Goal: Find specific page/section: Find specific page/section

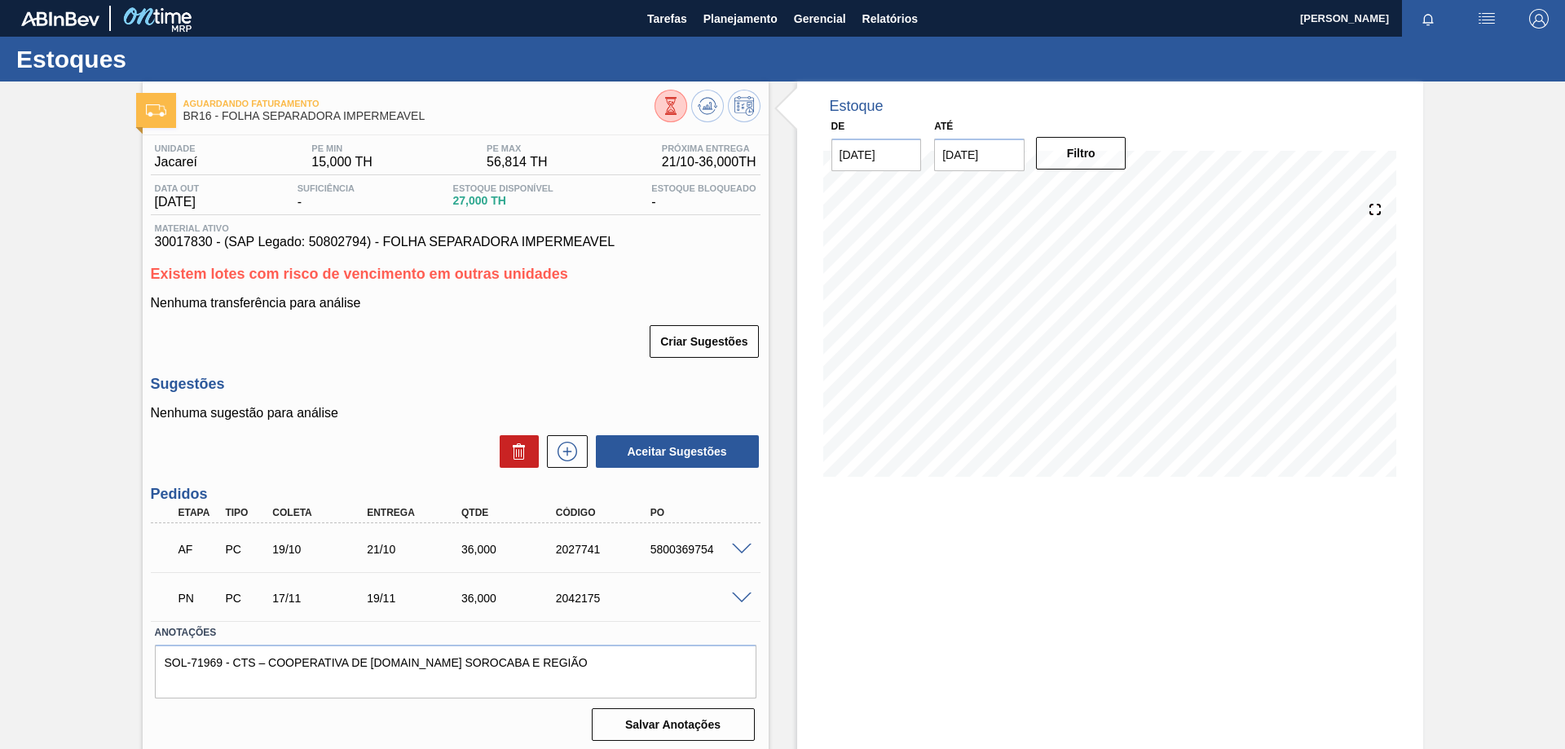
scroll to position [6, 0]
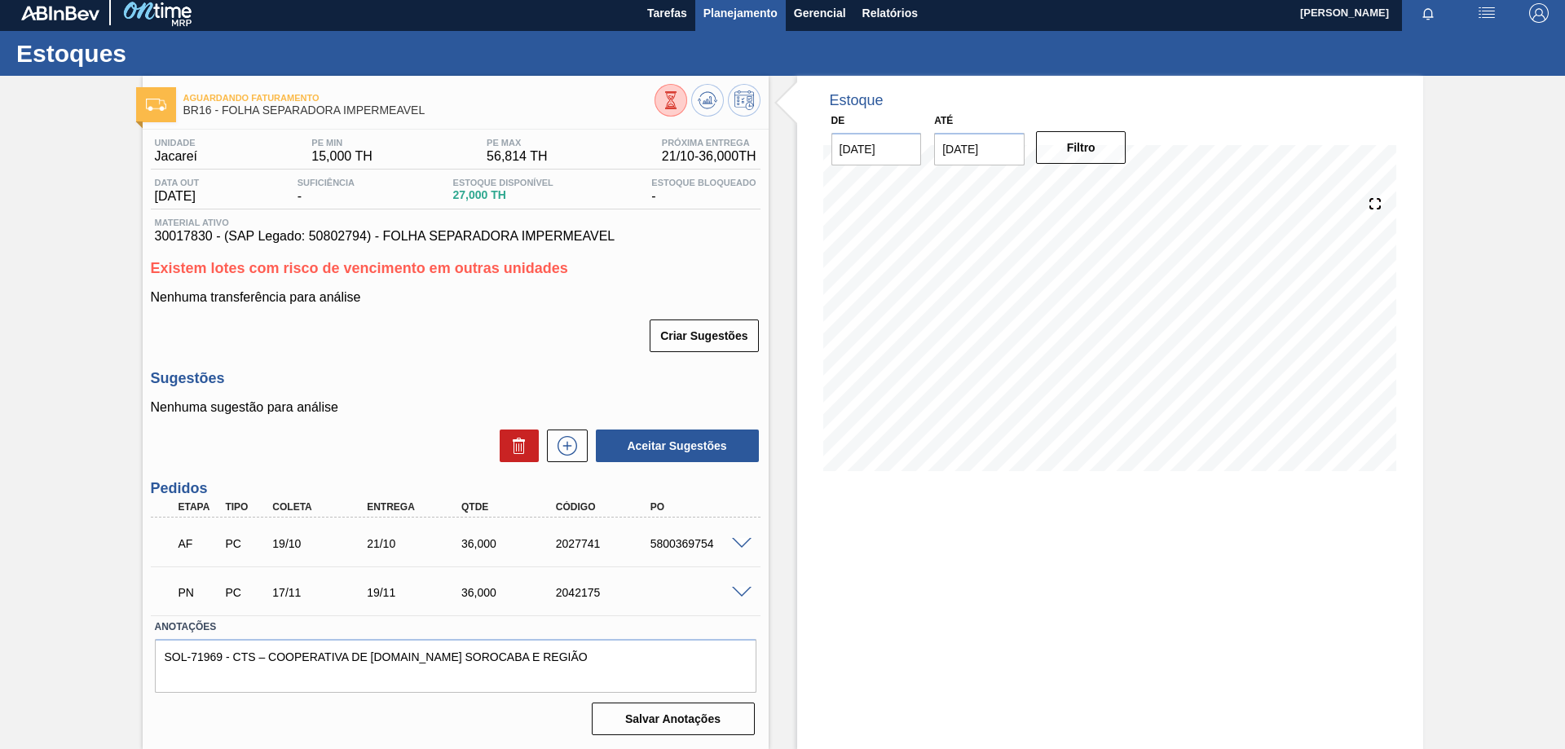
click at [738, 10] on span "Planejamento" at bounding box center [740, 13] width 74 height 20
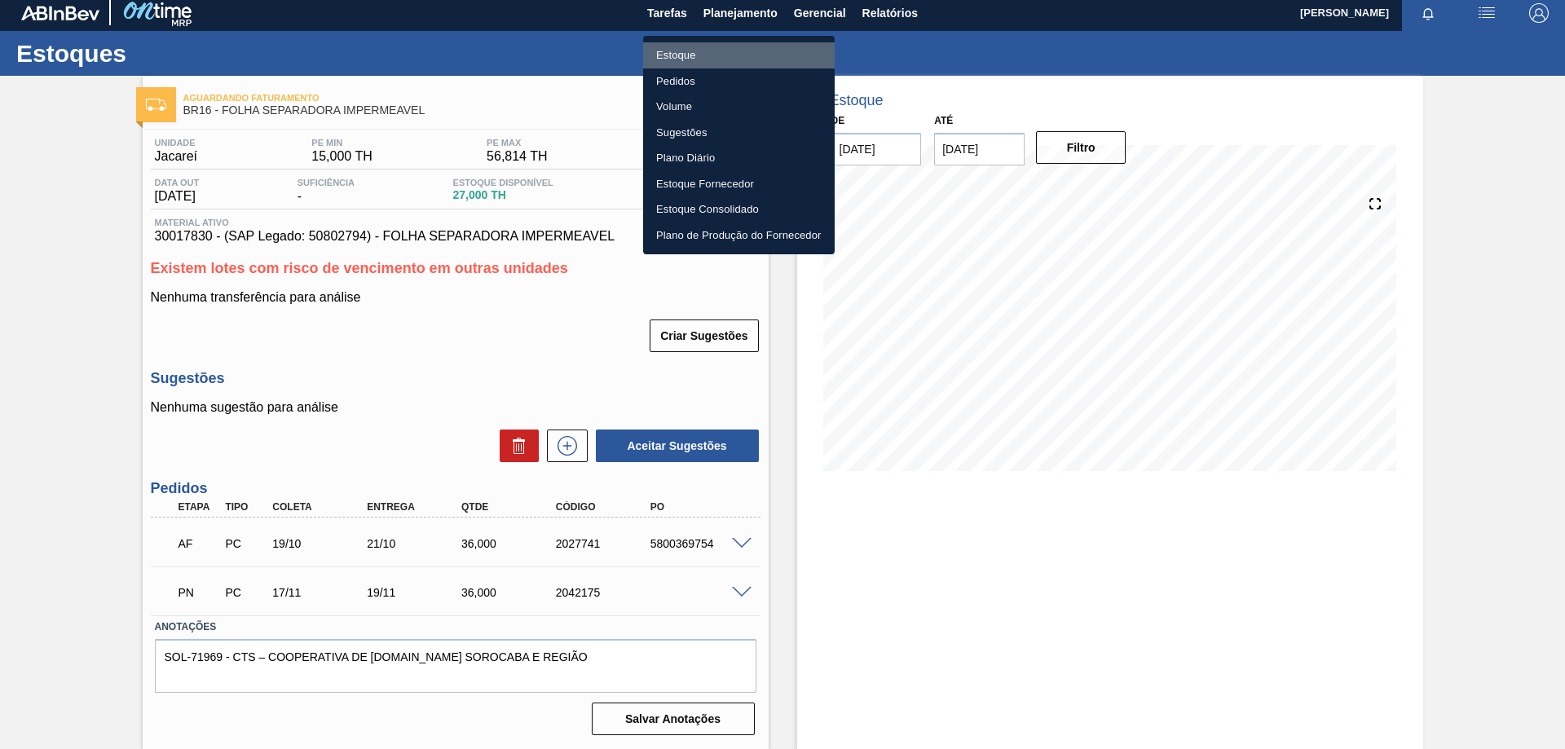
click at [690, 55] on li "Estoque" at bounding box center [738, 55] width 191 height 26
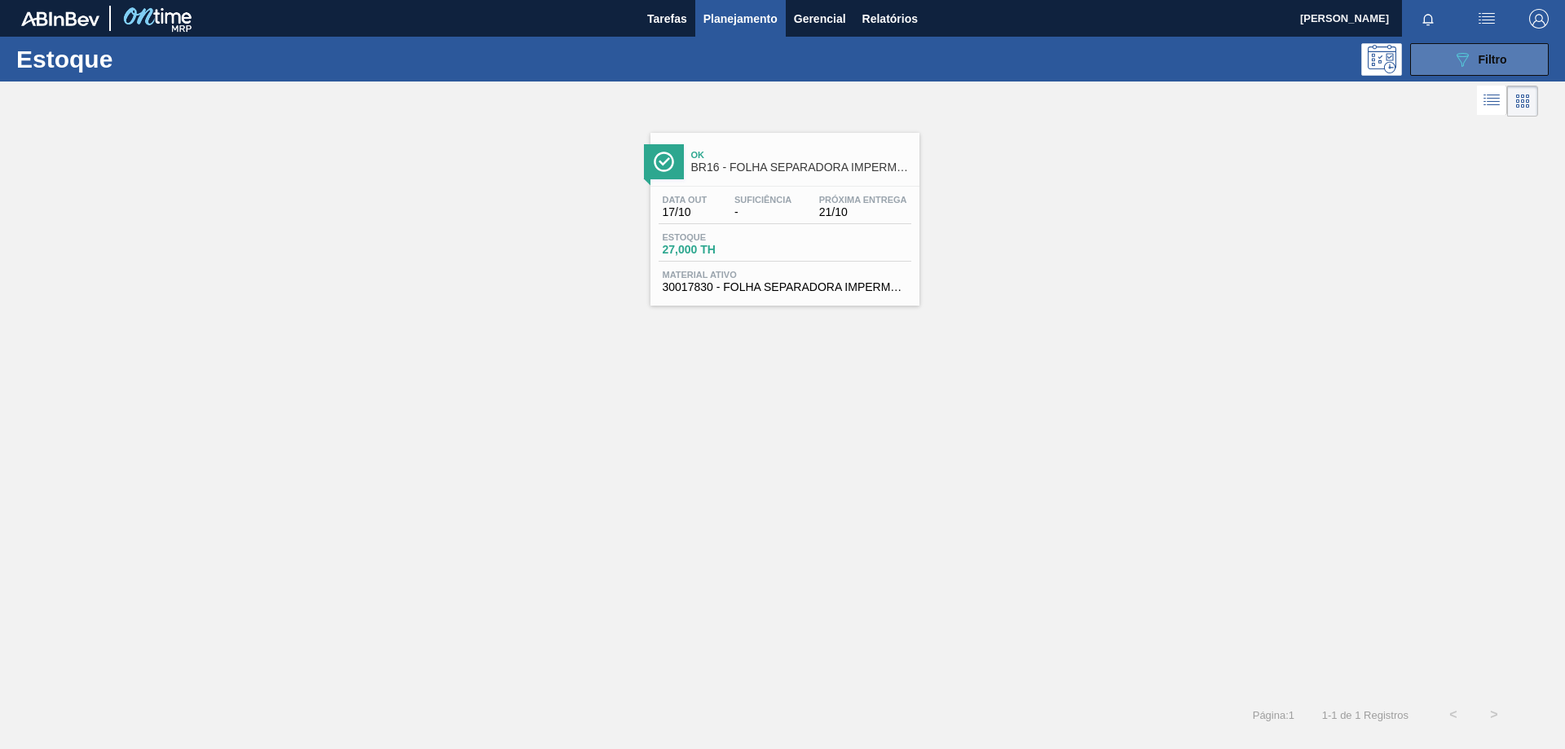
click at [1466, 59] on icon "089F7B8B-B2A5-4AFE-B5C0-19BA573D28AC" at bounding box center [1462, 60] width 20 height 20
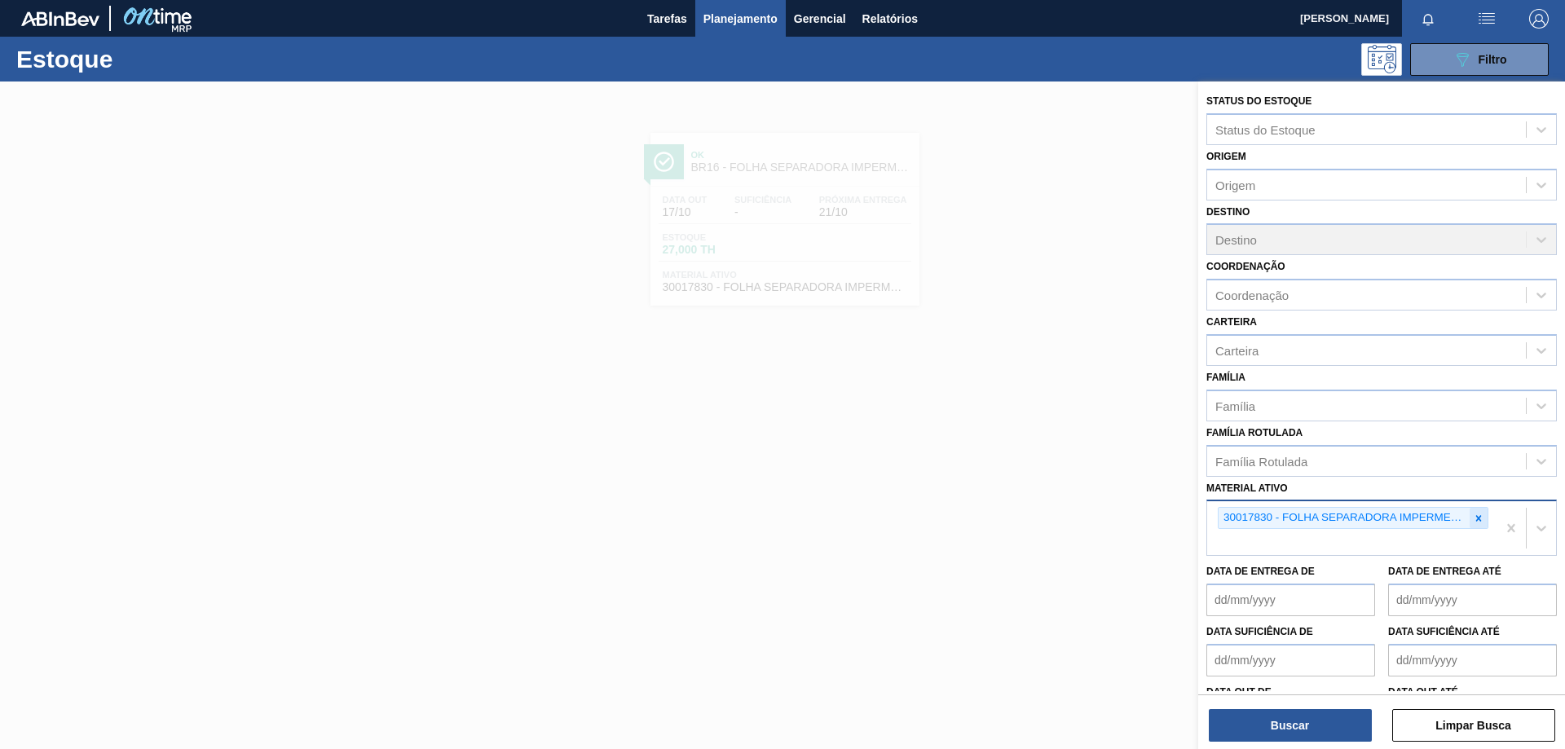
click at [1476, 517] on icon at bounding box center [1477, 518] width 11 height 11
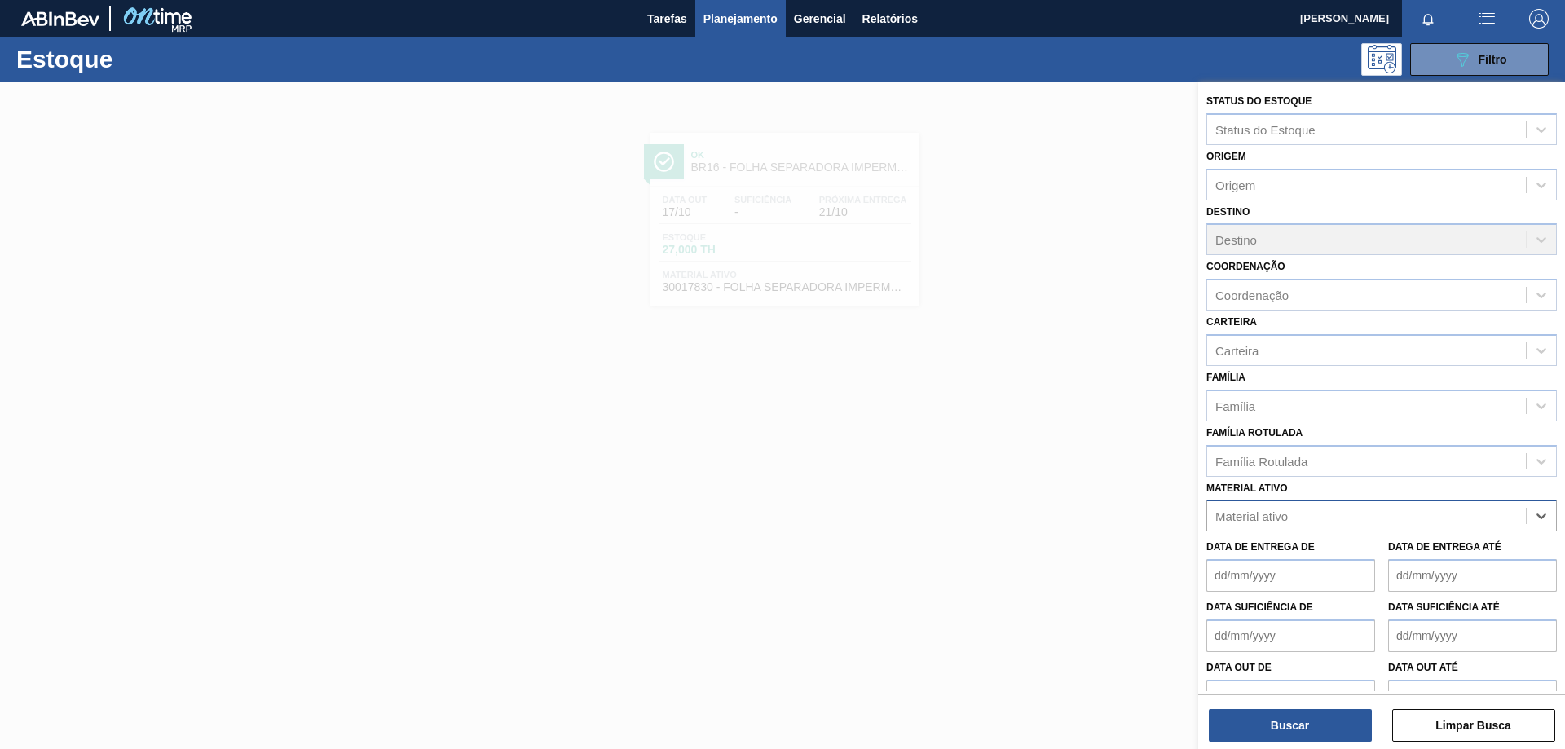
paste ativo "30002293"
type ativo "30002293"
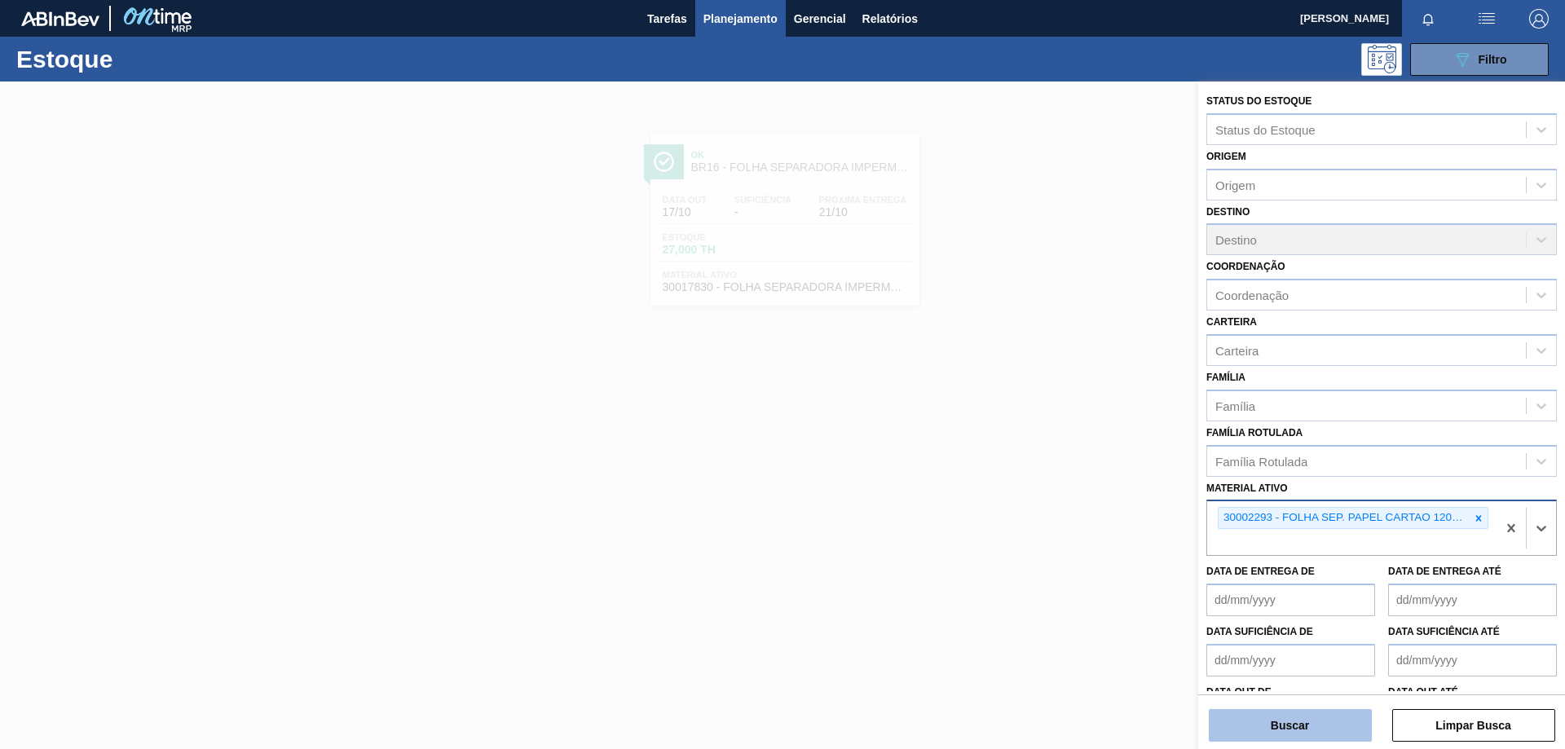
click at [1350, 716] on button "Buscar" at bounding box center [1289, 725] width 163 height 33
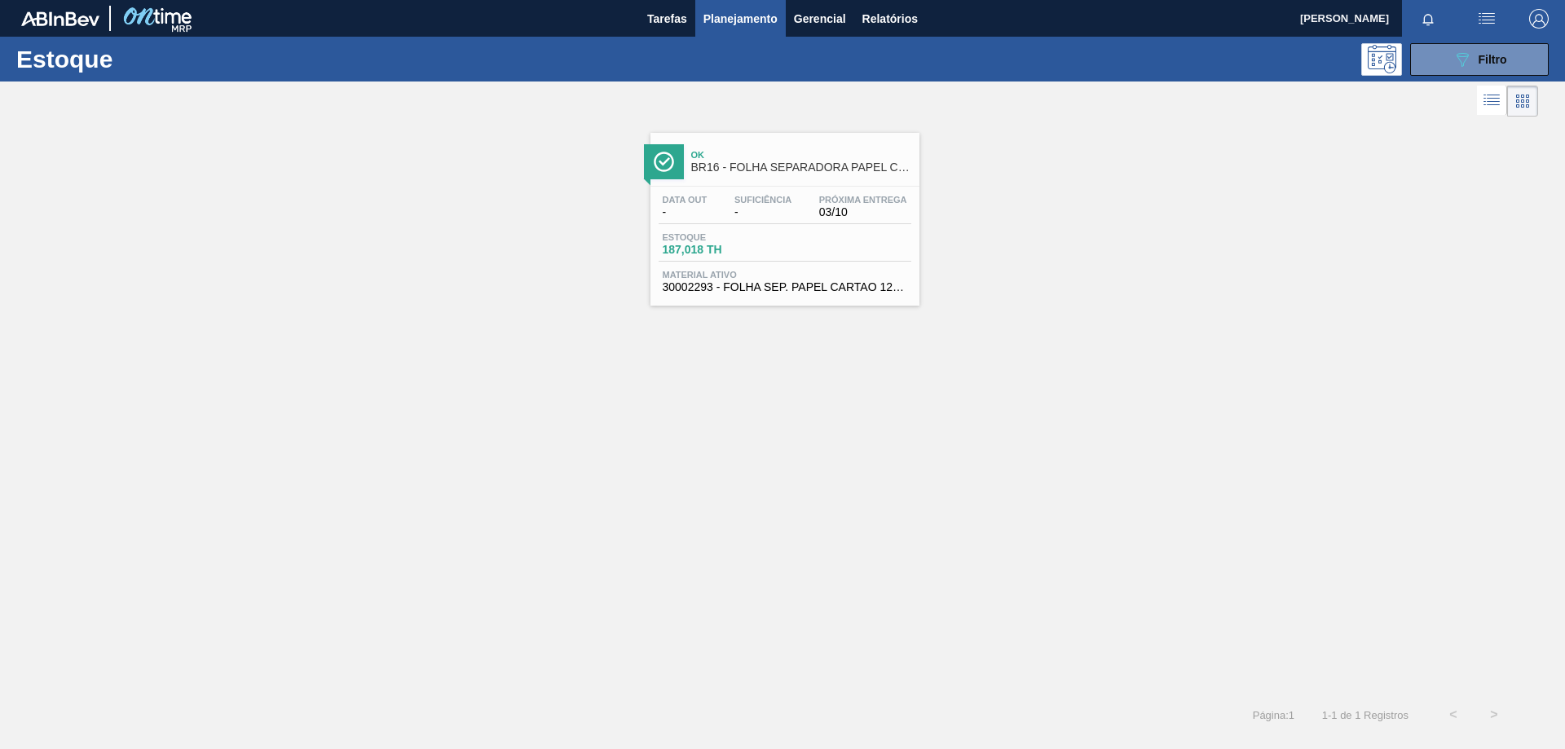
click at [799, 270] on span "Material ativo" at bounding box center [784, 275] width 244 height 10
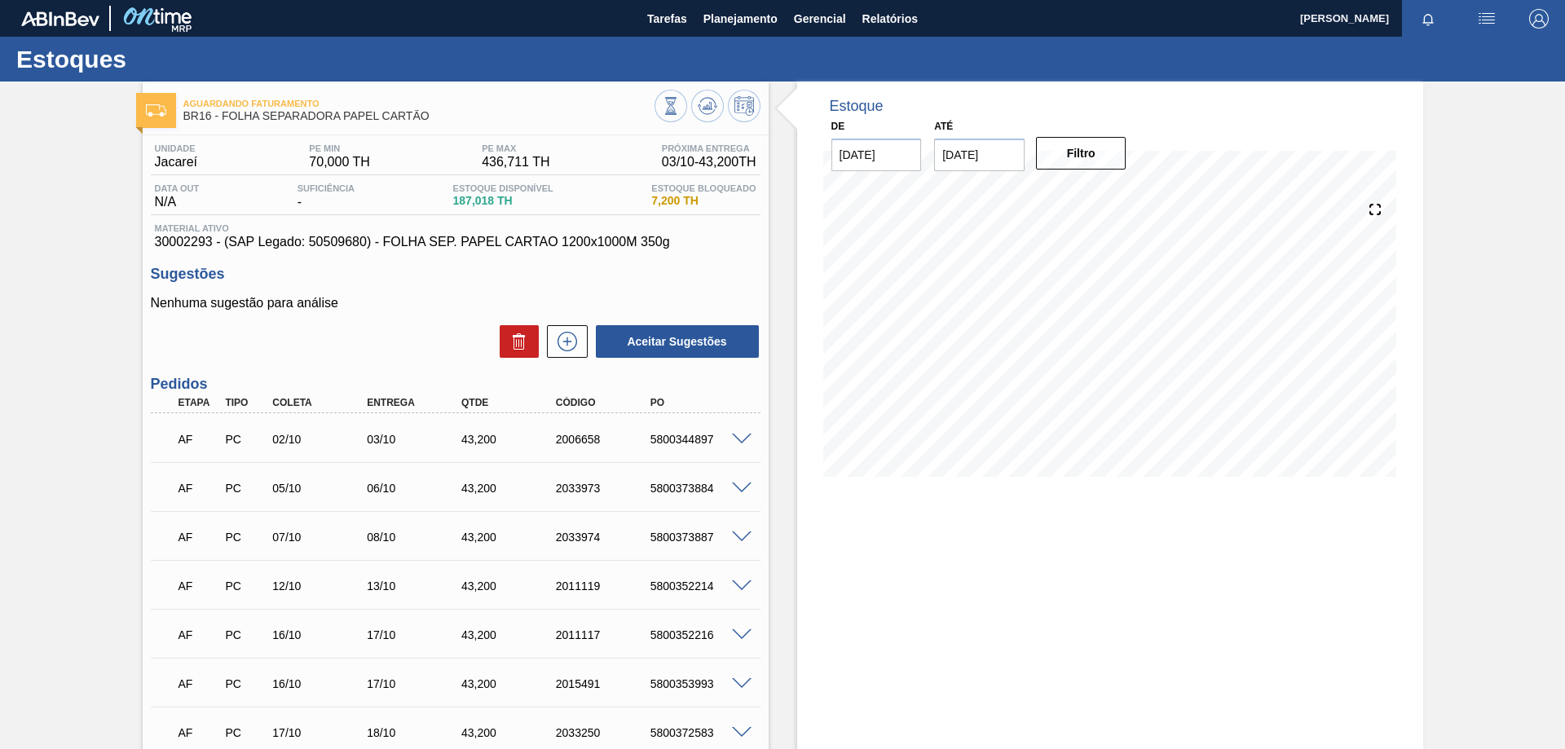
click at [1477, 13] on img "button" at bounding box center [1486, 19] width 20 height 20
click at [824, 69] on div at bounding box center [782, 374] width 1565 height 749
click at [757, 15] on span "Planejamento" at bounding box center [740, 19] width 74 height 20
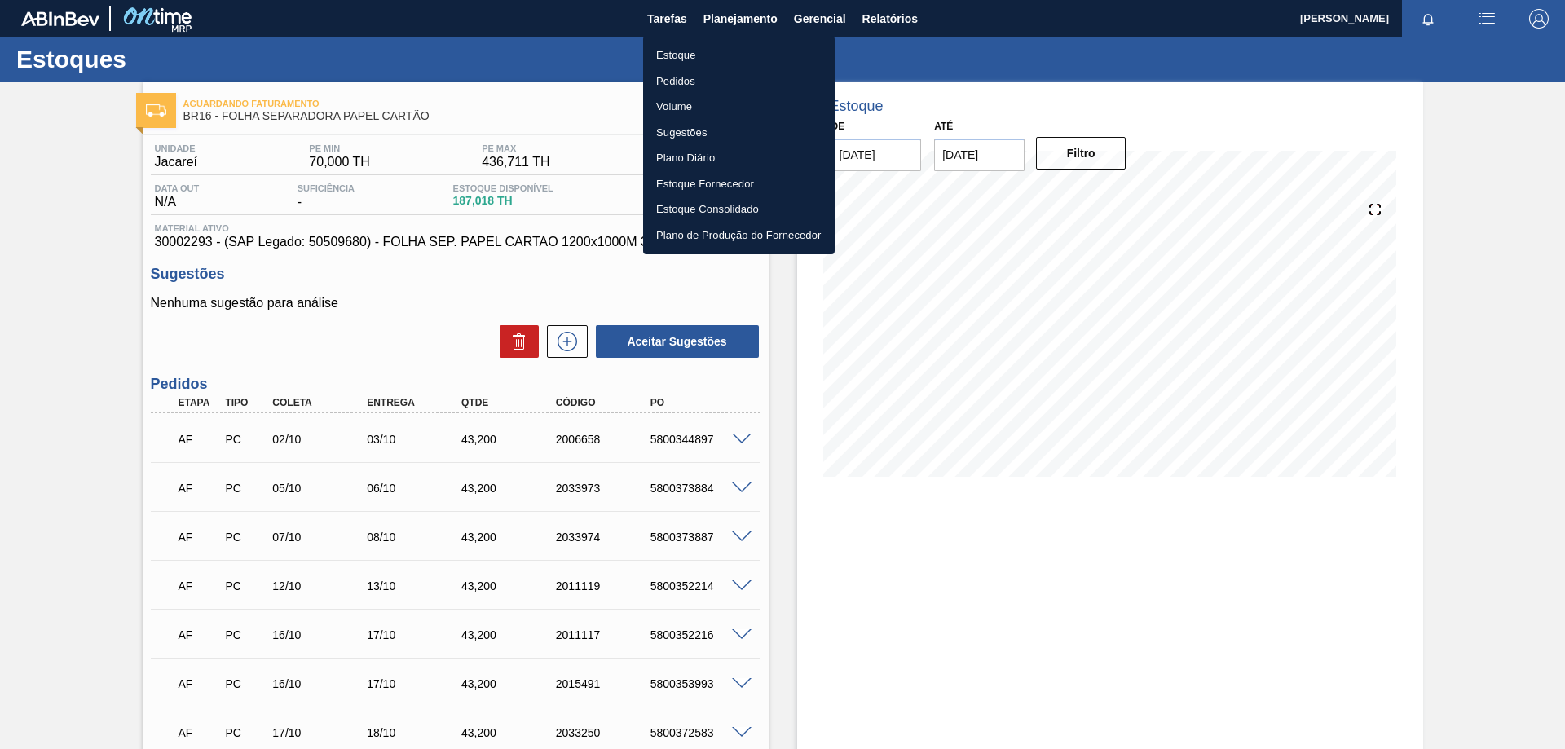
click at [687, 59] on li "Estoque" at bounding box center [738, 55] width 191 height 26
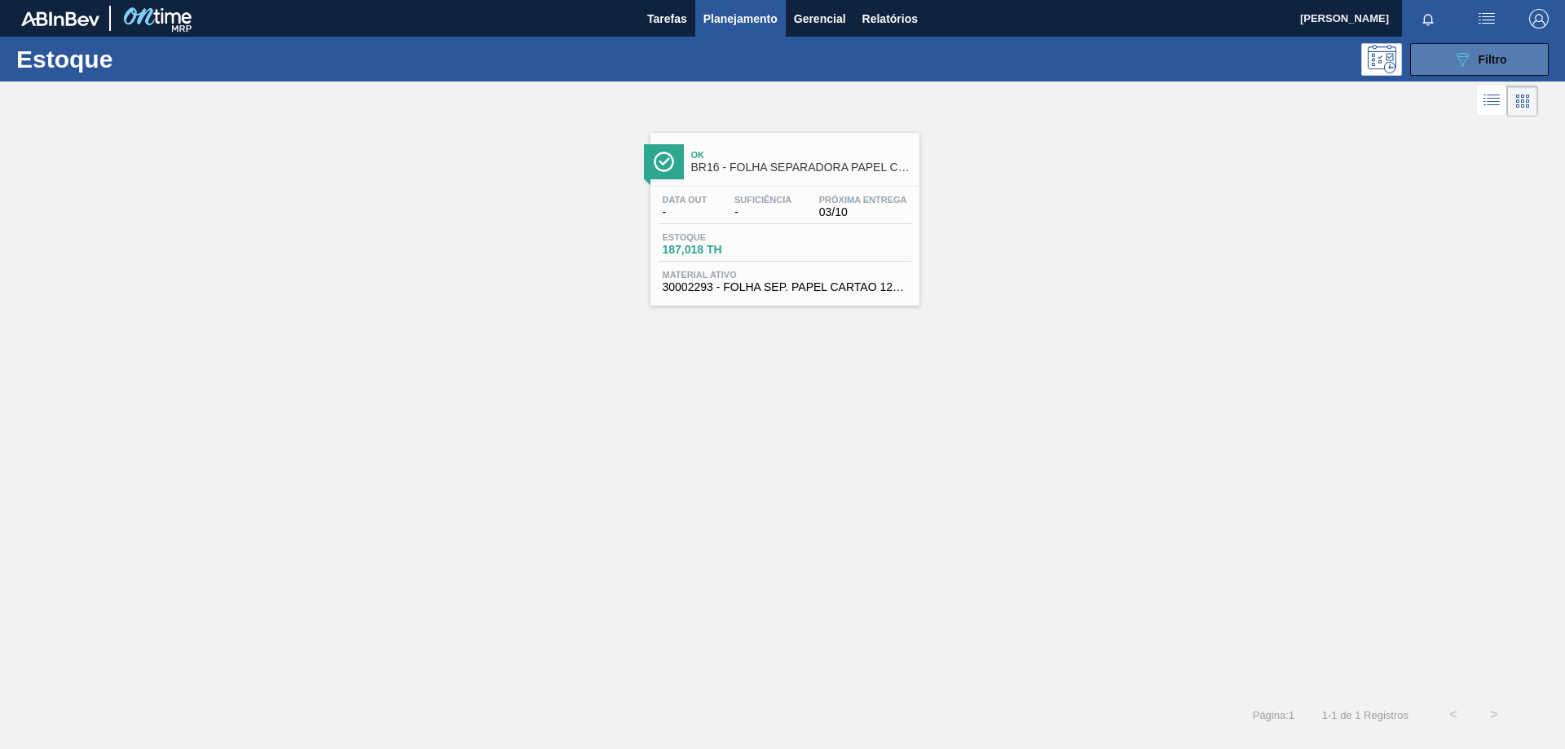
click at [1457, 58] on icon "089F7B8B-B2A5-4AFE-B5C0-19BA573D28AC" at bounding box center [1462, 60] width 20 height 20
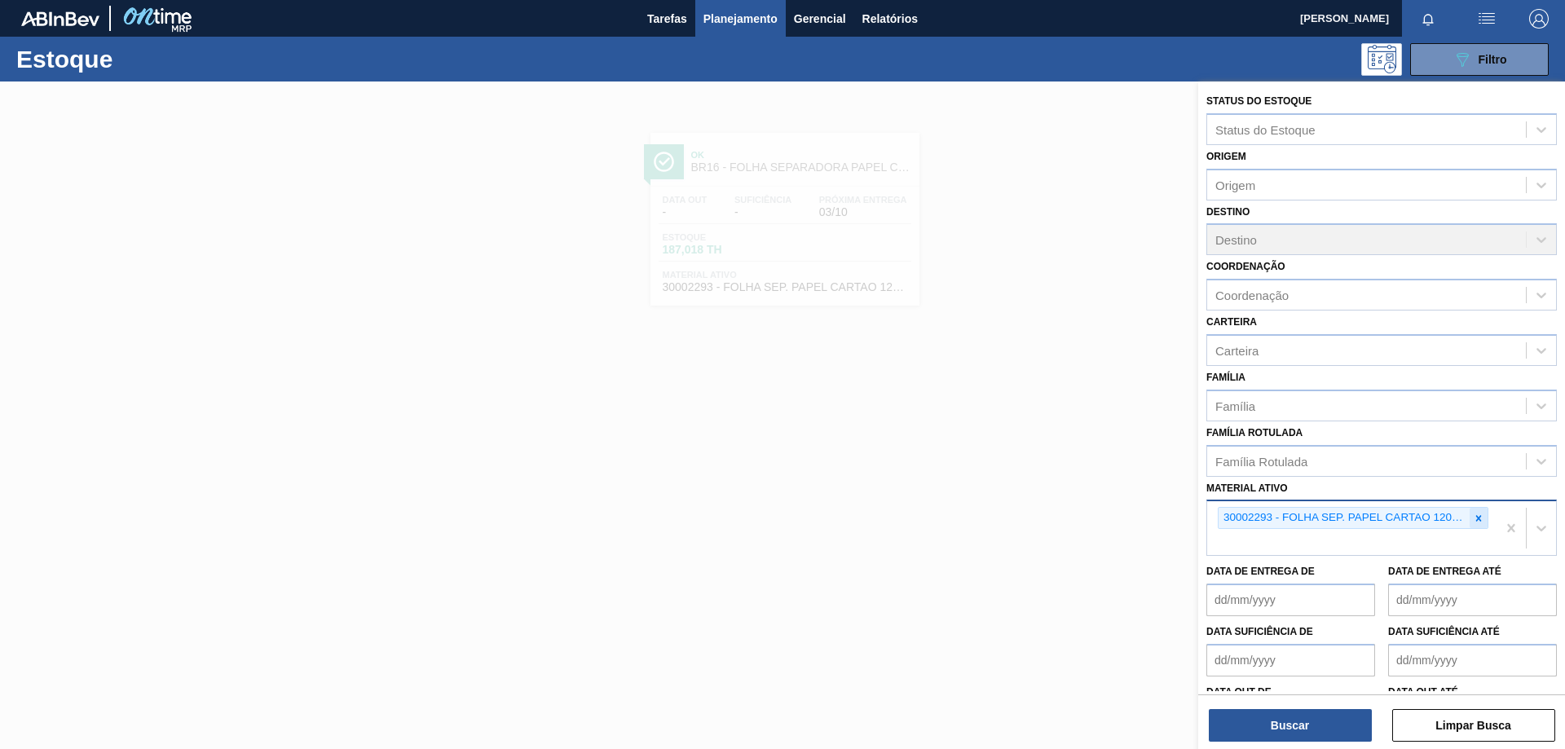
click at [1476, 520] on icon at bounding box center [1479, 518] width 6 height 6
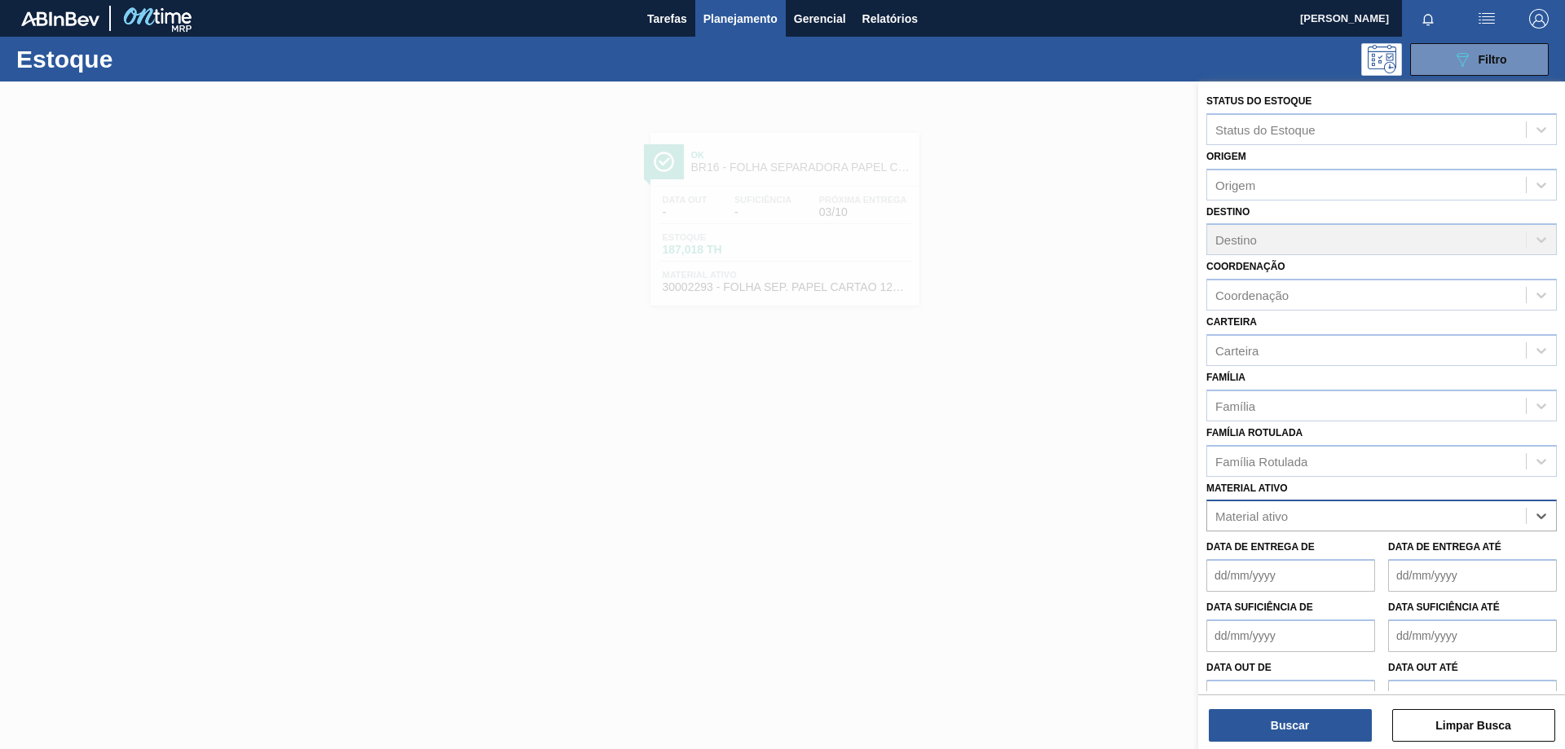
paste ativo "30017830"
type ativo "30017830"
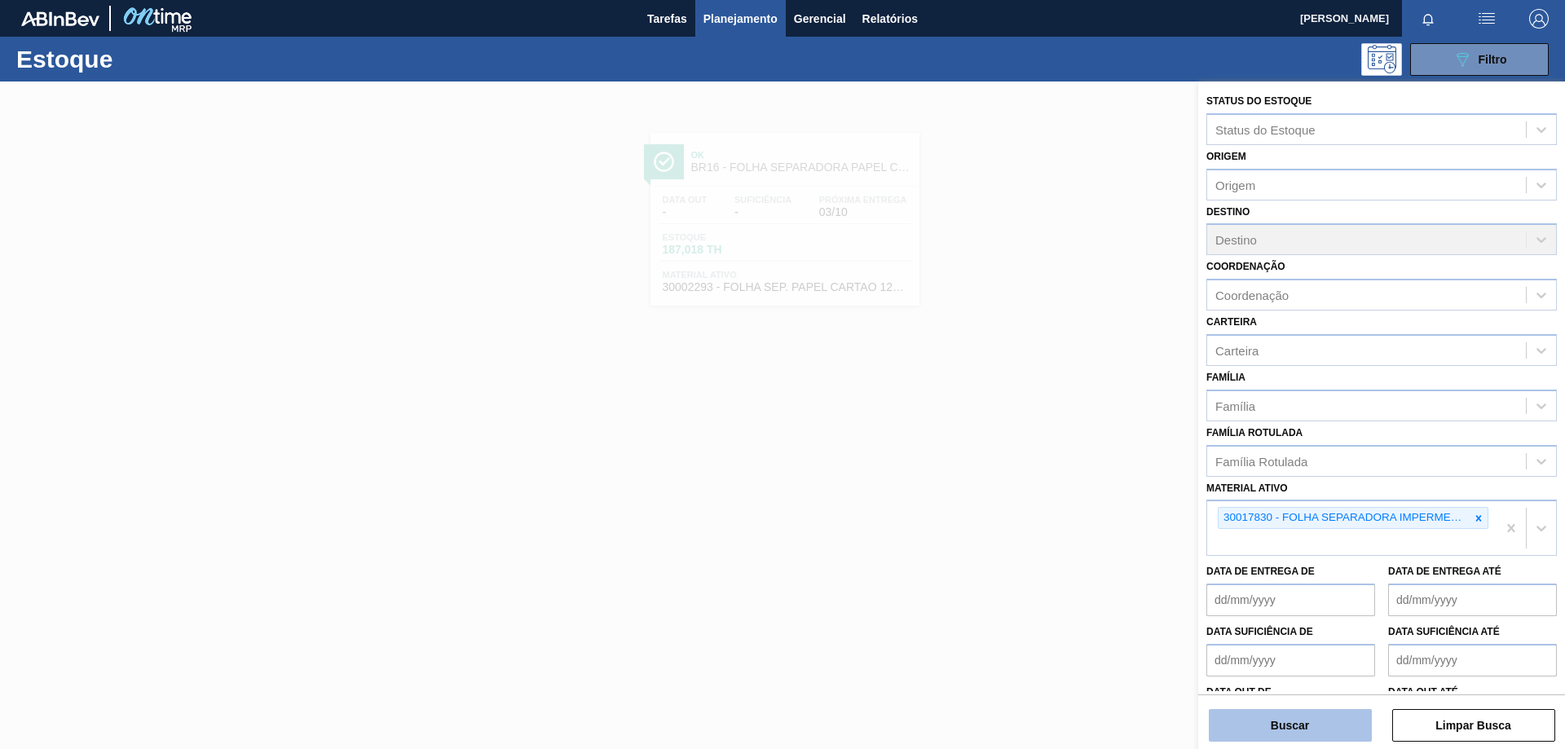
click at [1309, 724] on button "Buscar" at bounding box center [1289, 725] width 163 height 33
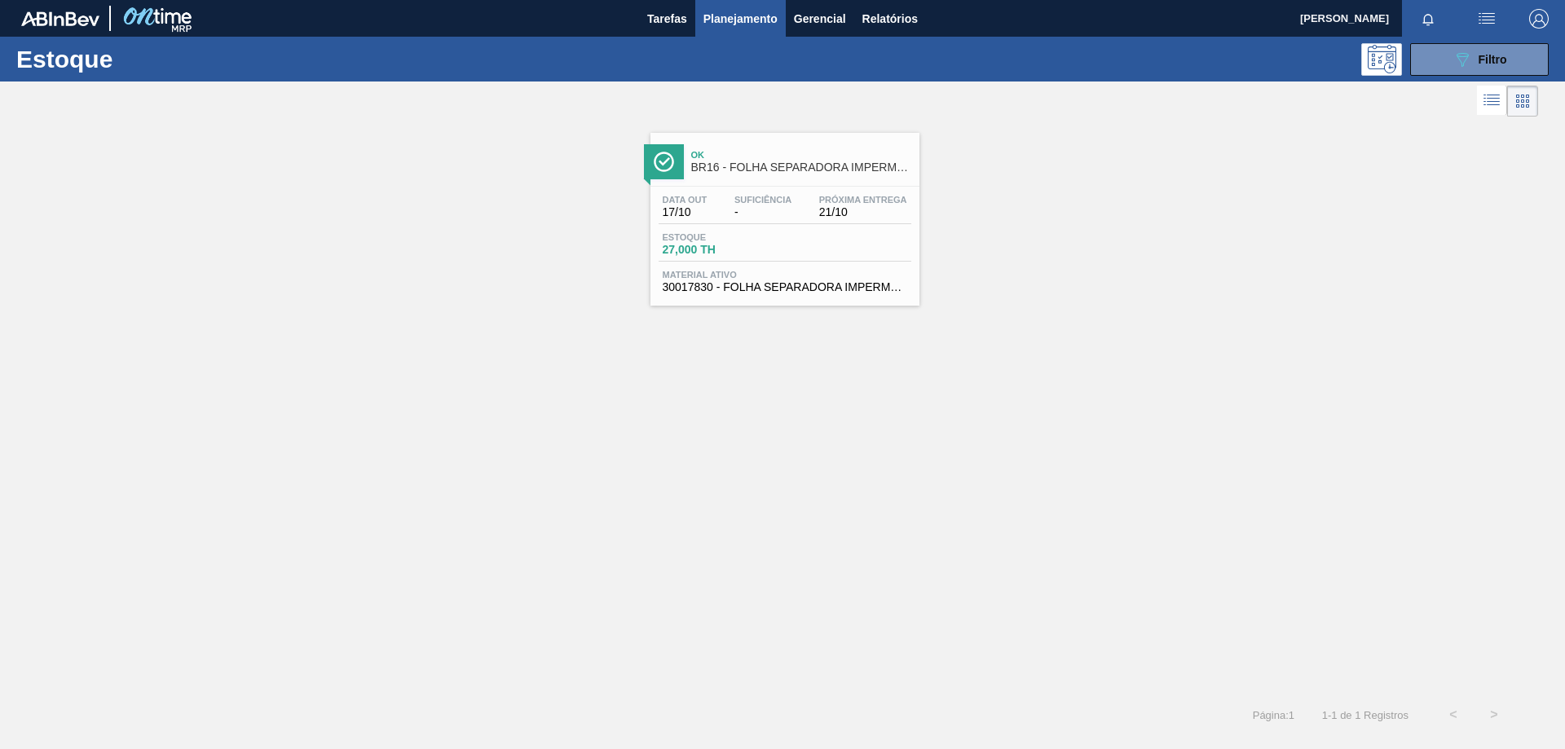
click at [895, 245] on div "Estoque 27,000 TH" at bounding box center [784, 246] width 253 height 29
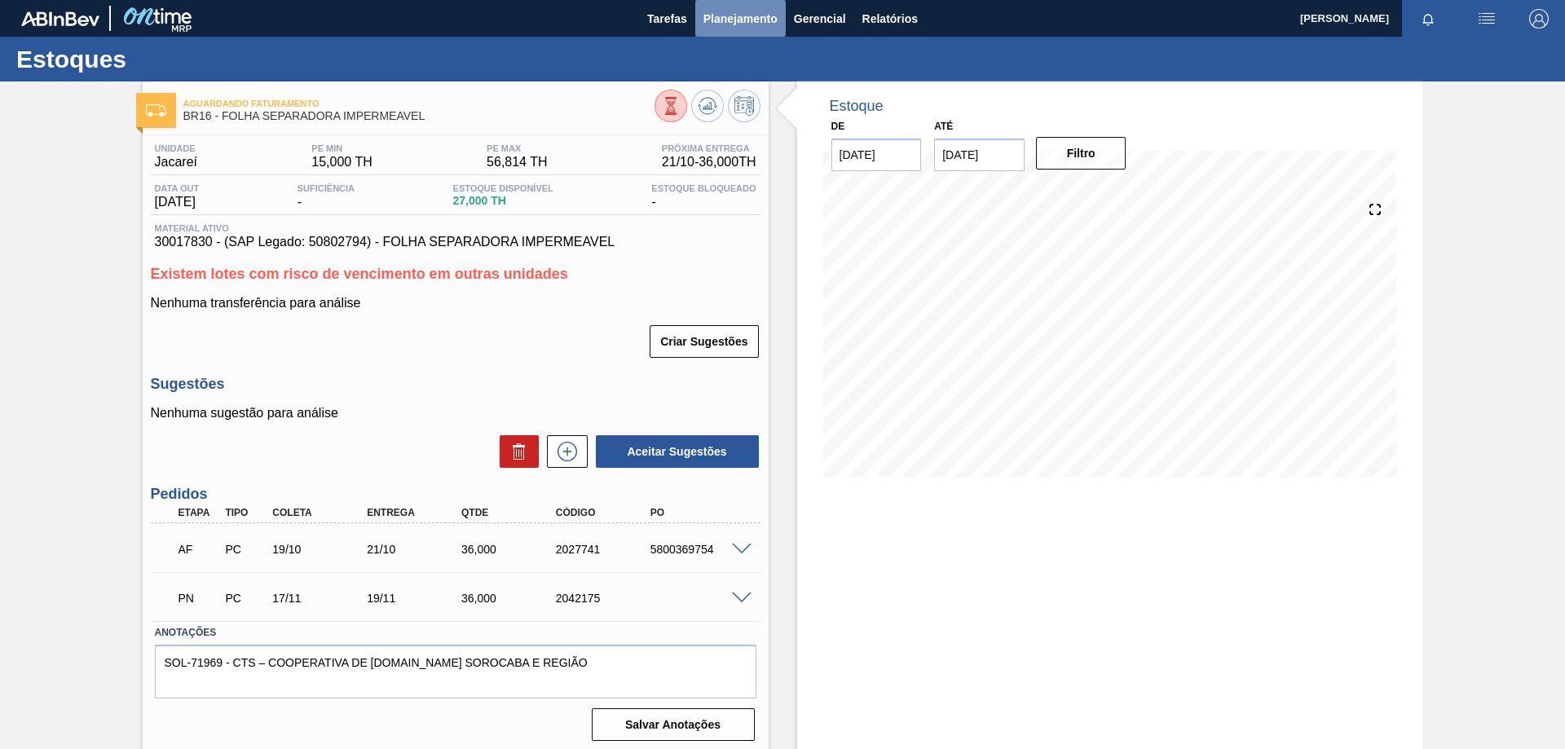
click at [728, 28] on span "Planejamento" at bounding box center [740, 19] width 74 height 20
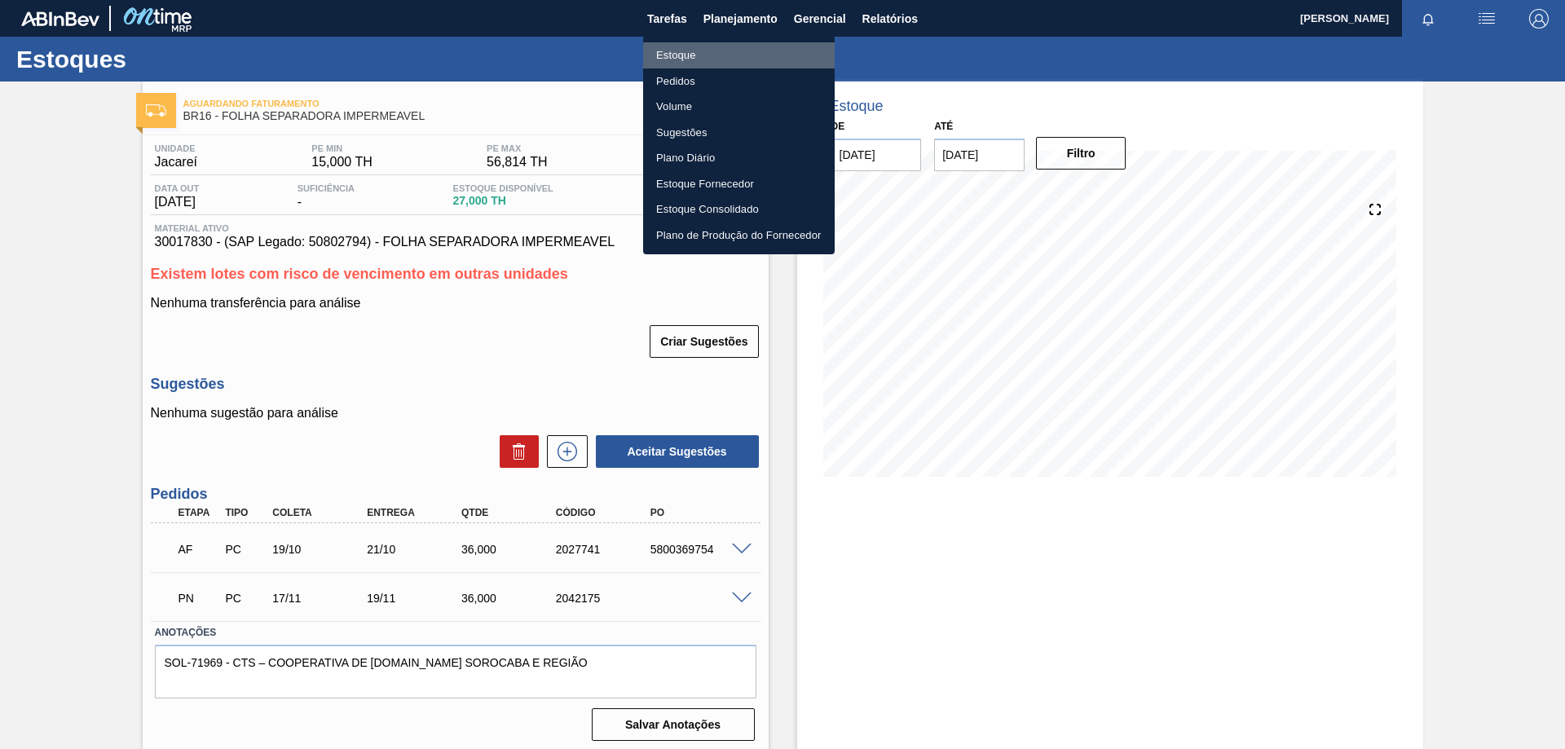
click at [688, 64] on li "Estoque" at bounding box center [738, 55] width 191 height 26
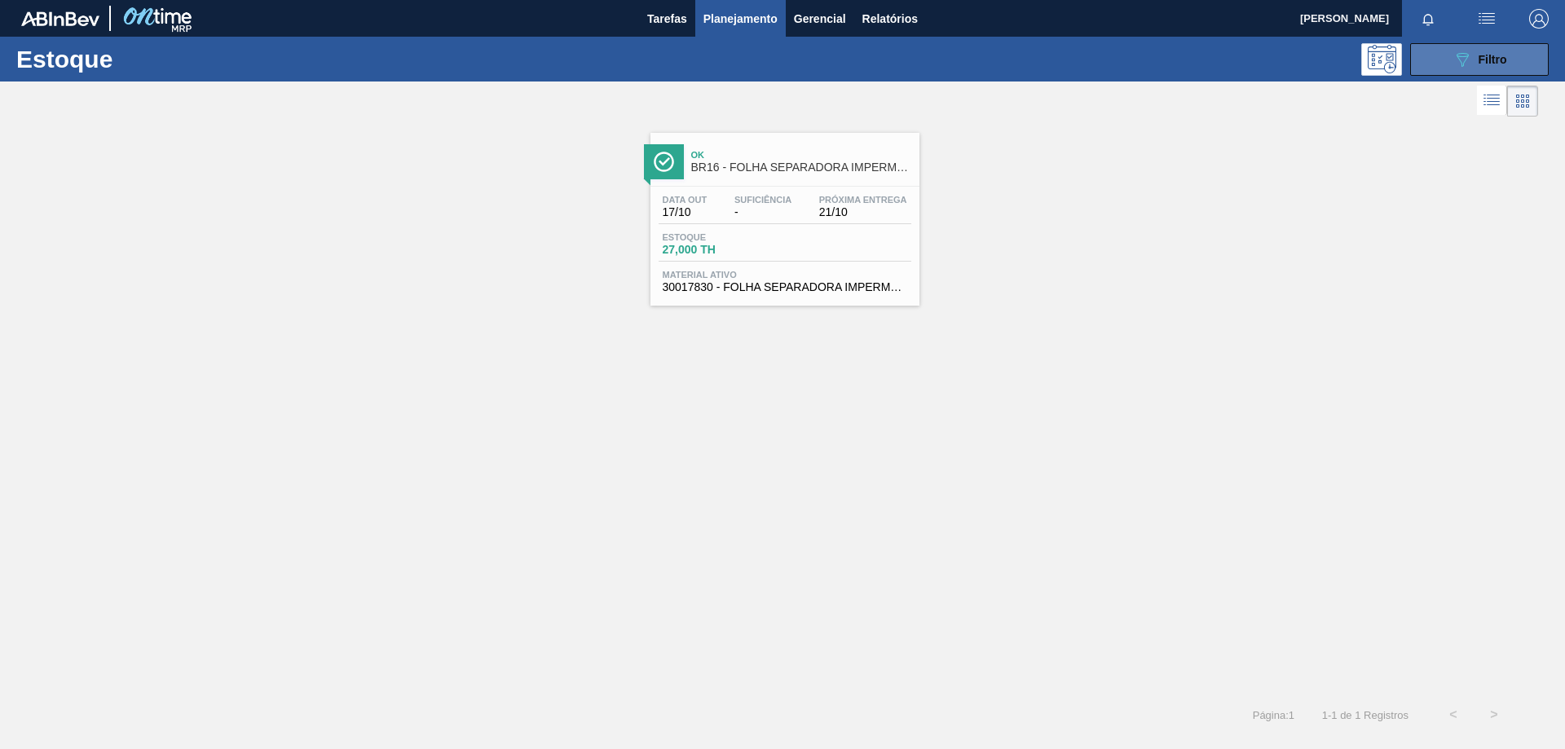
click at [1494, 59] on span "Filtro" at bounding box center [1492, 59] width 29 height 13
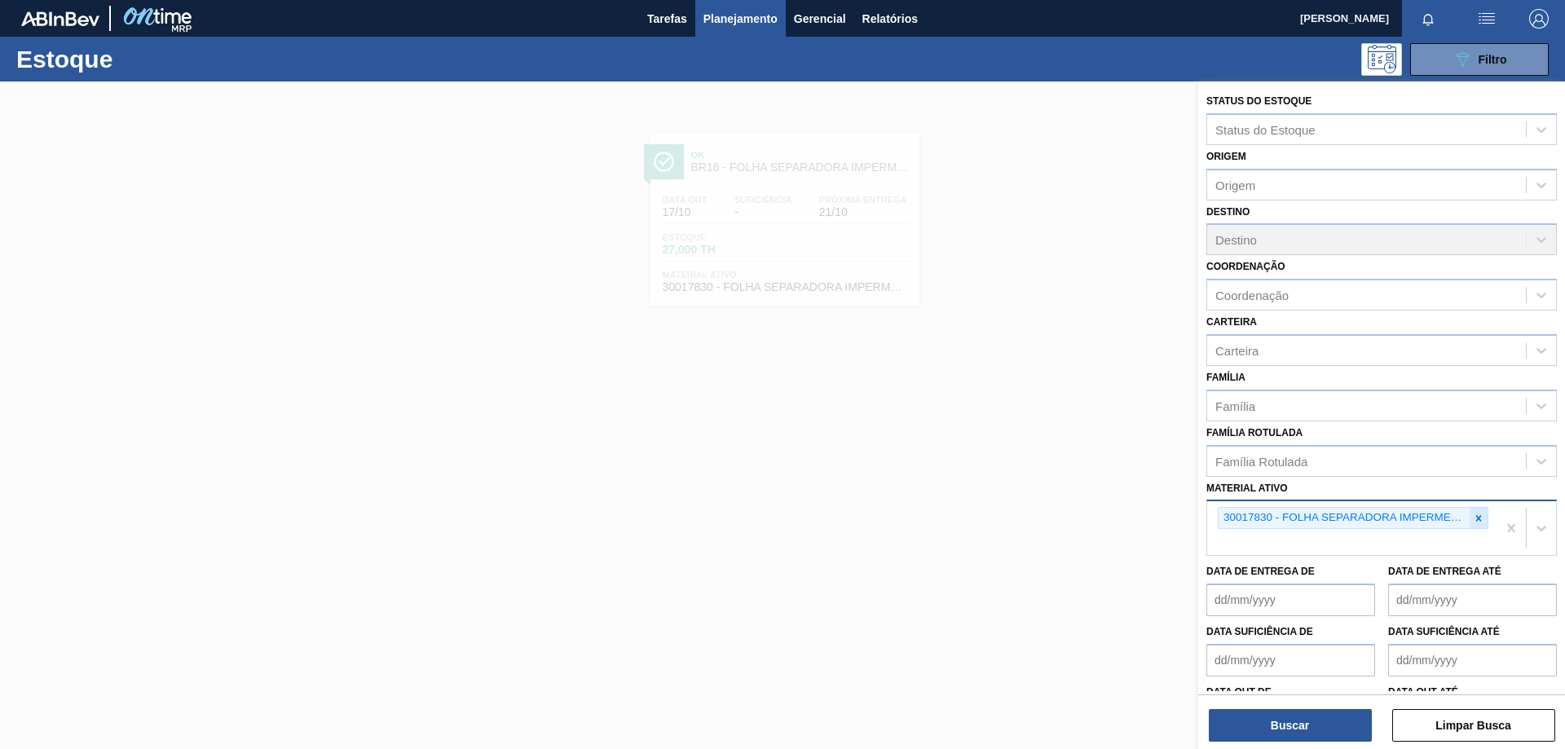
click at [1479, 522] on icon at bounding box center [1477, 518] width 11 height 11
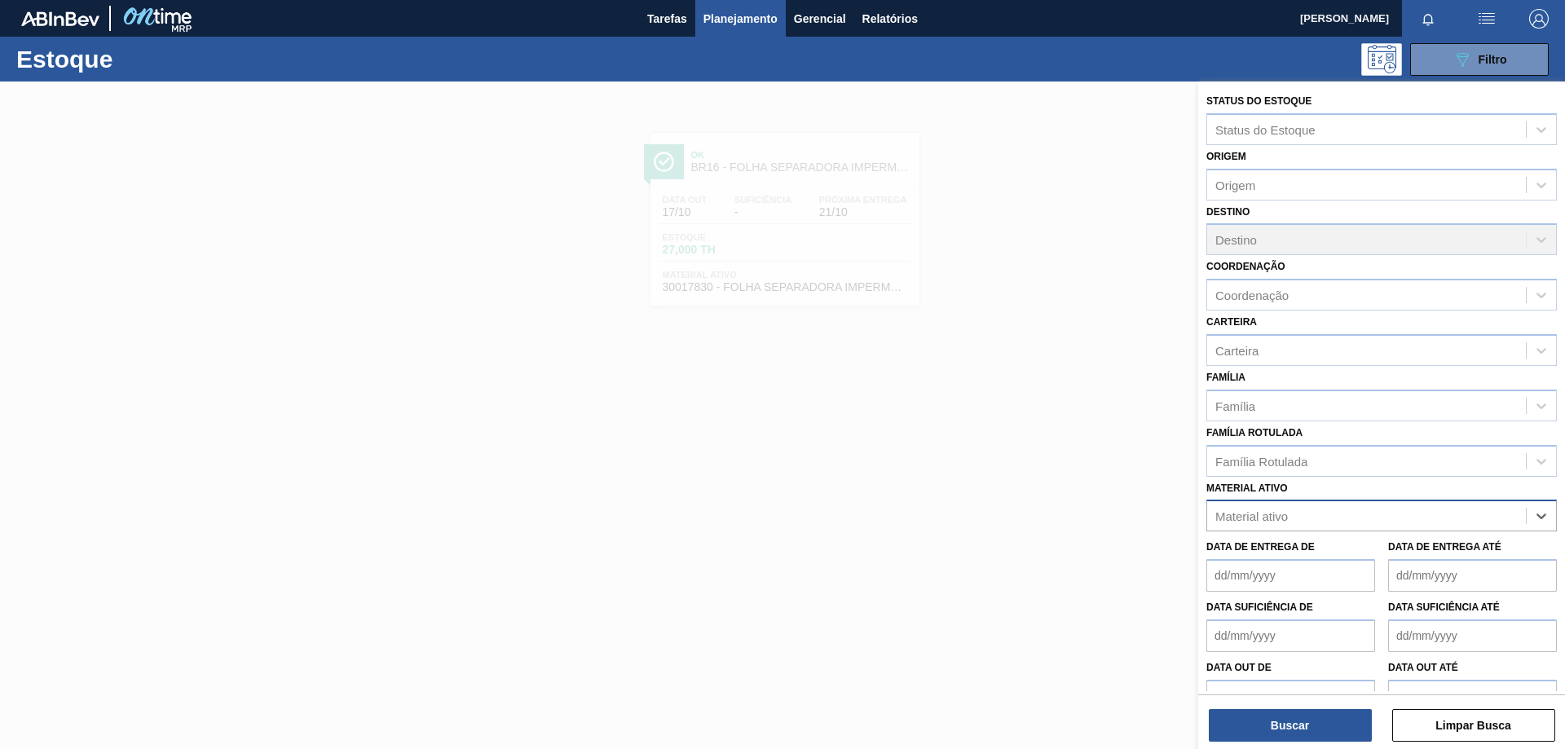
paste ativo "30003623"
type ativo "30003623"
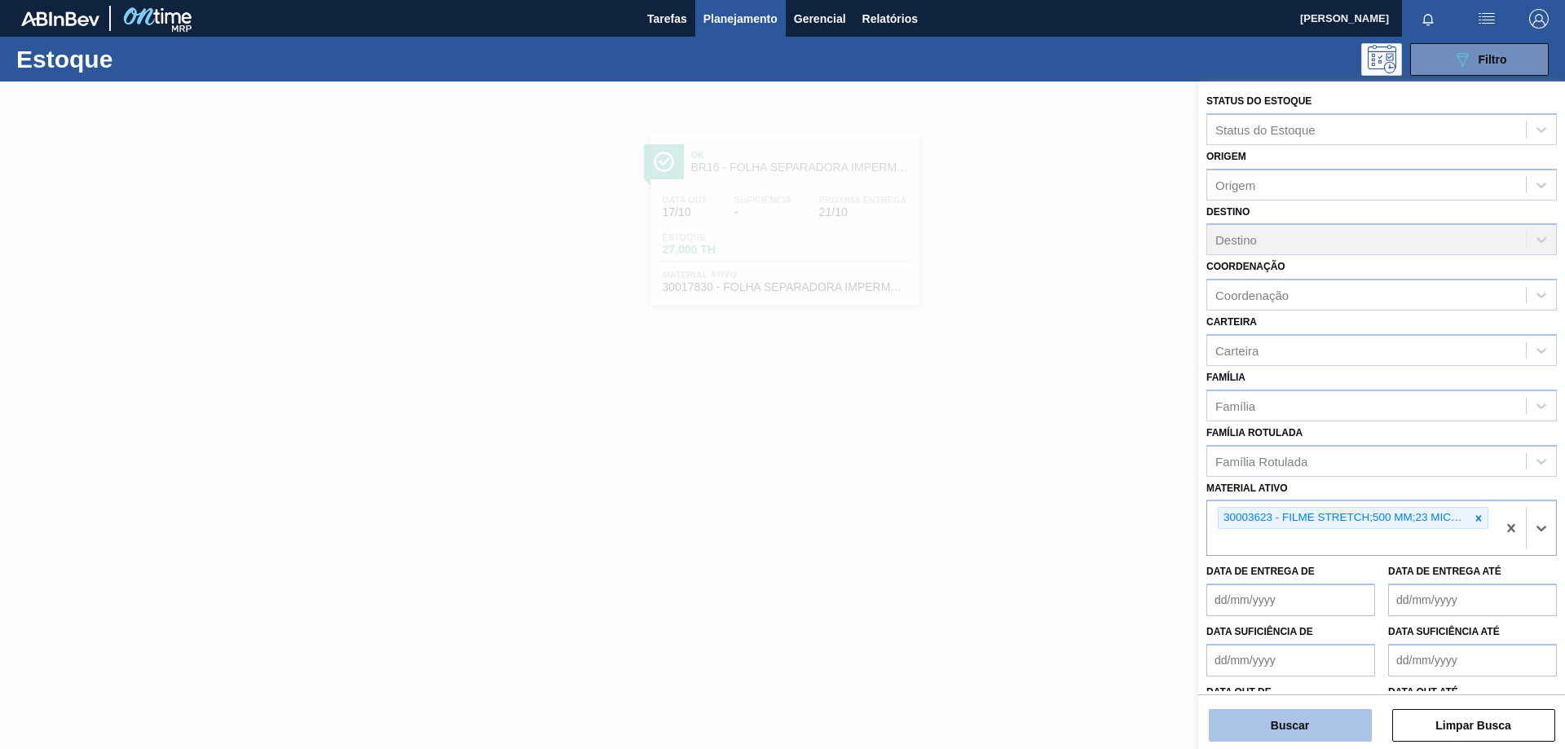
click at [1324, 711] on div "Buscar Limpar Busca" at bounding box center [1381, 717] width 367 height 46
click at [1331, 733] on button "Buscar" at bounding box center [1289, 725] width 163 height 33
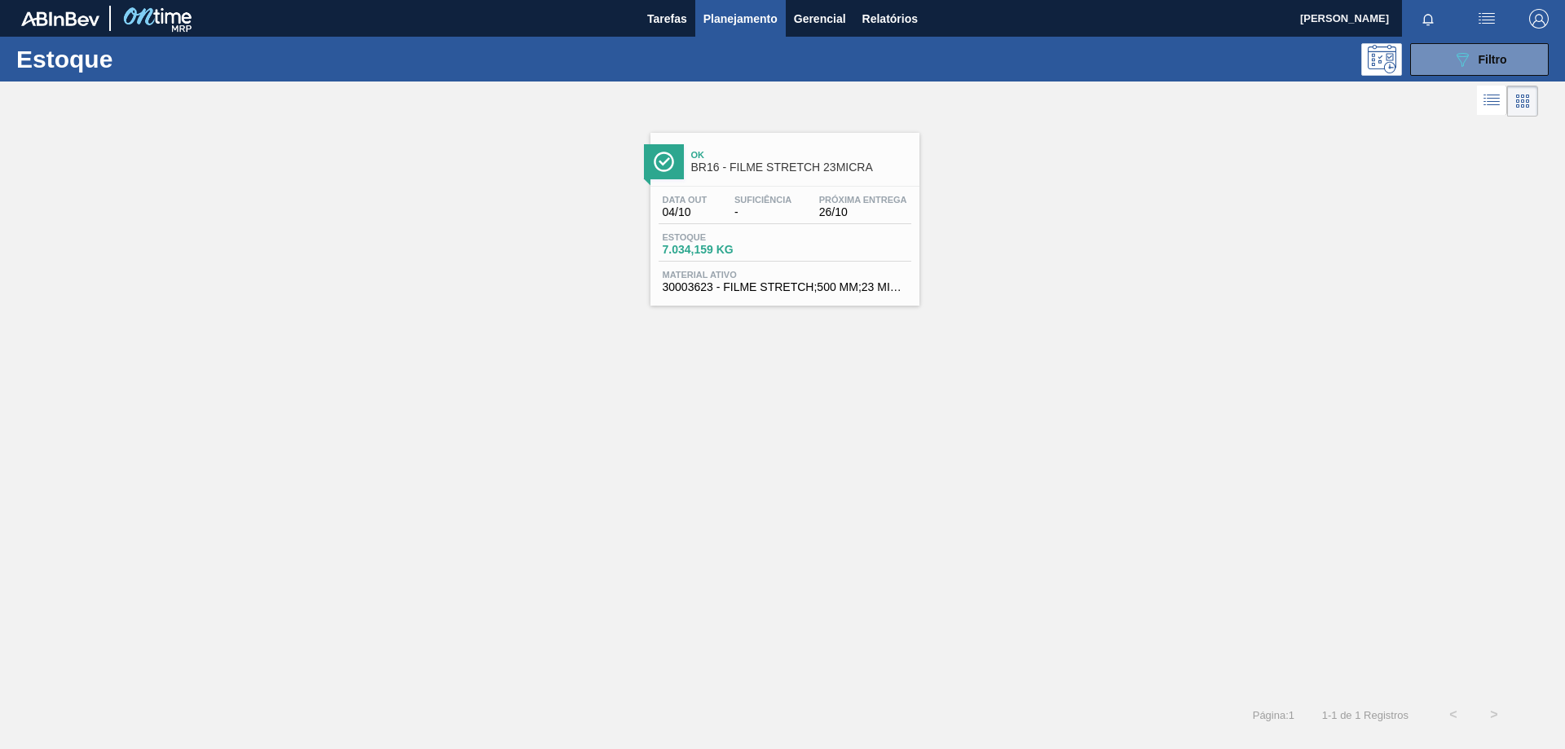
click at [871, 239] on div "Estoque 7.034,159 KG" at bounding box center [784, 246] width 253 height 29
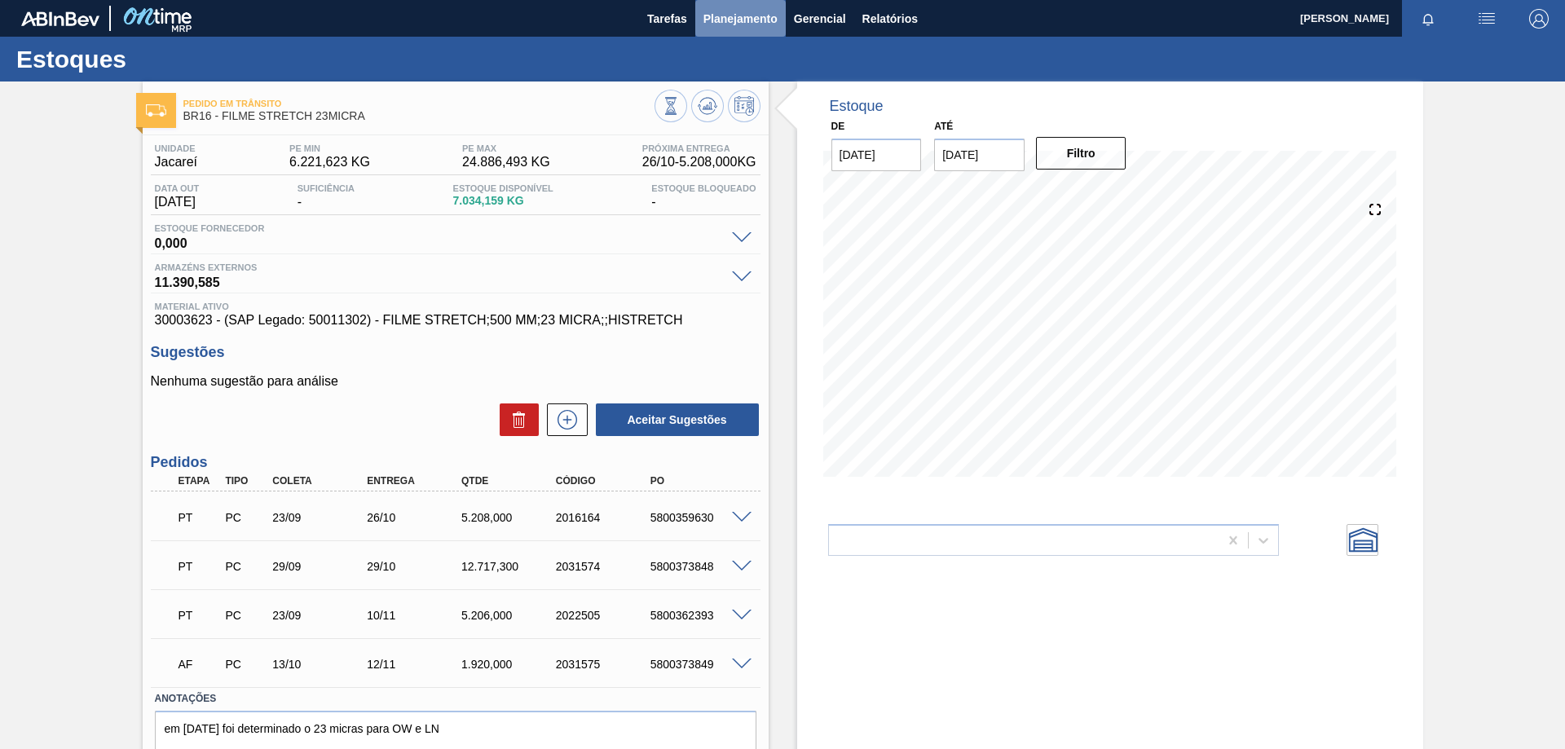
click at [737, 23] on span "Planejamento" at bounding box center [740, 19] width 74 height 20
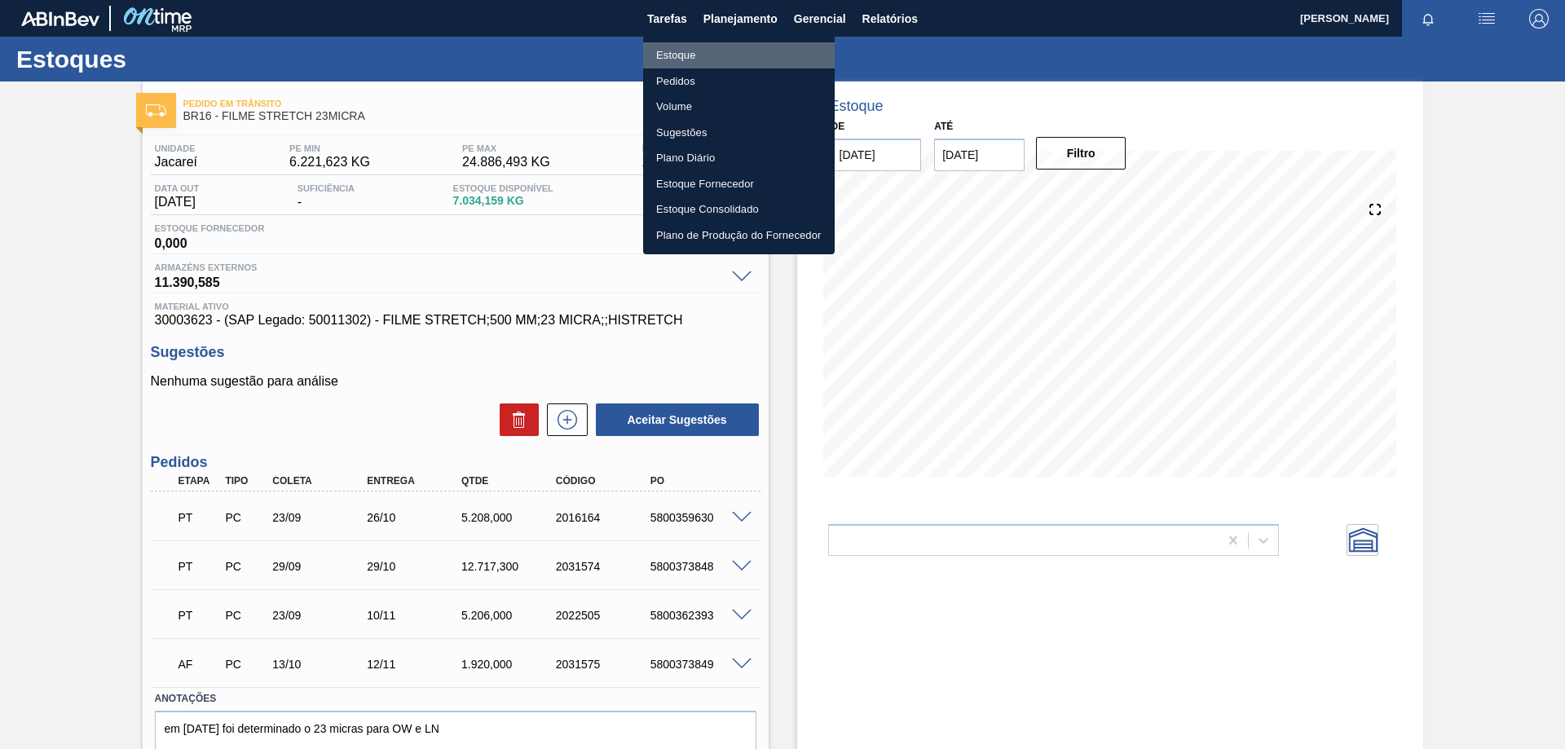
click at [693, 51] on li "Estoque" at bounding box center [738, 55] width 191 height 26
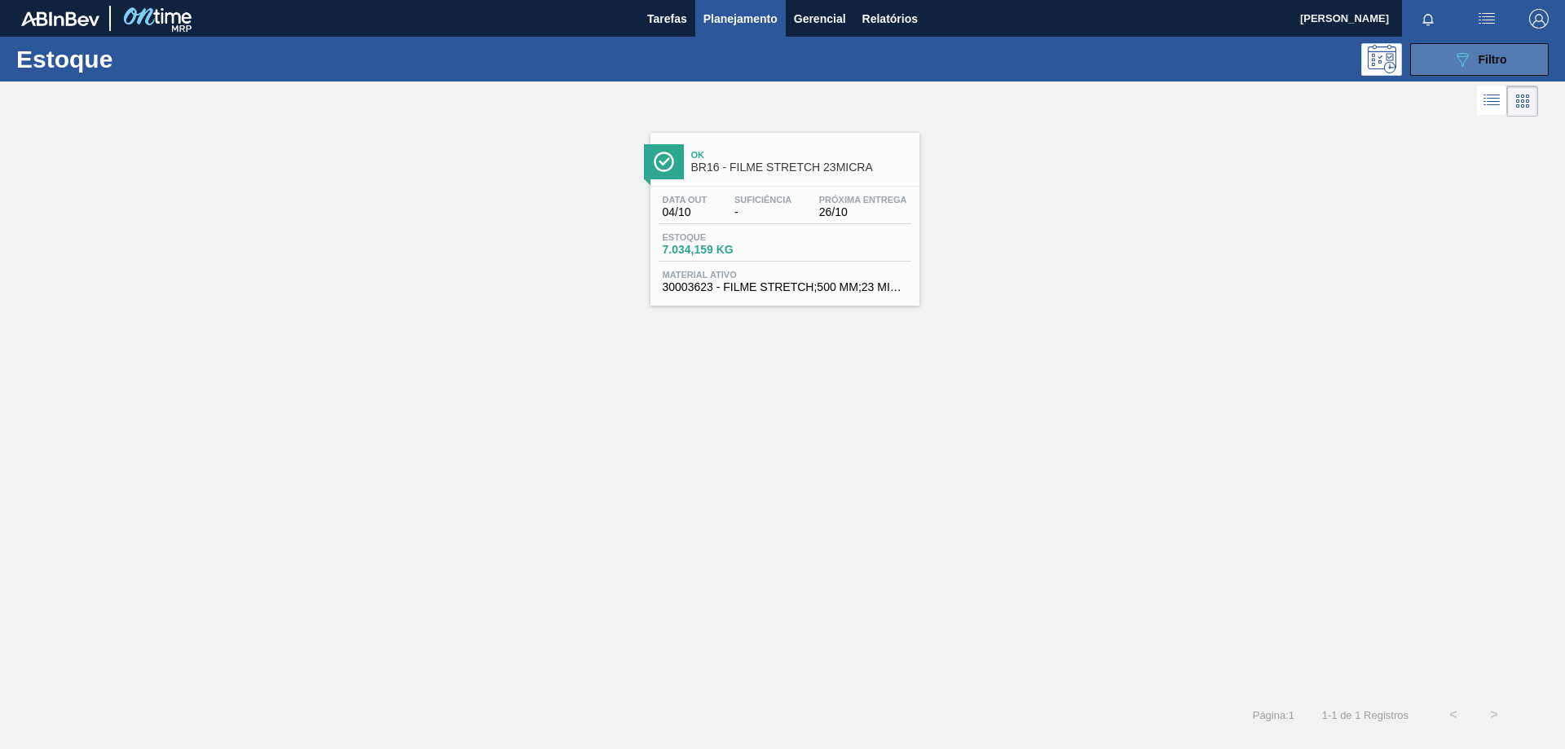
drag, startPoint x: 1483, startPoint y: 65, endPoint x: 1463, endPoint y: 70, distance: 20.2
click at [1482, 65] on span "Filtro" at bounding box center [1492, 59] width 29 height 13
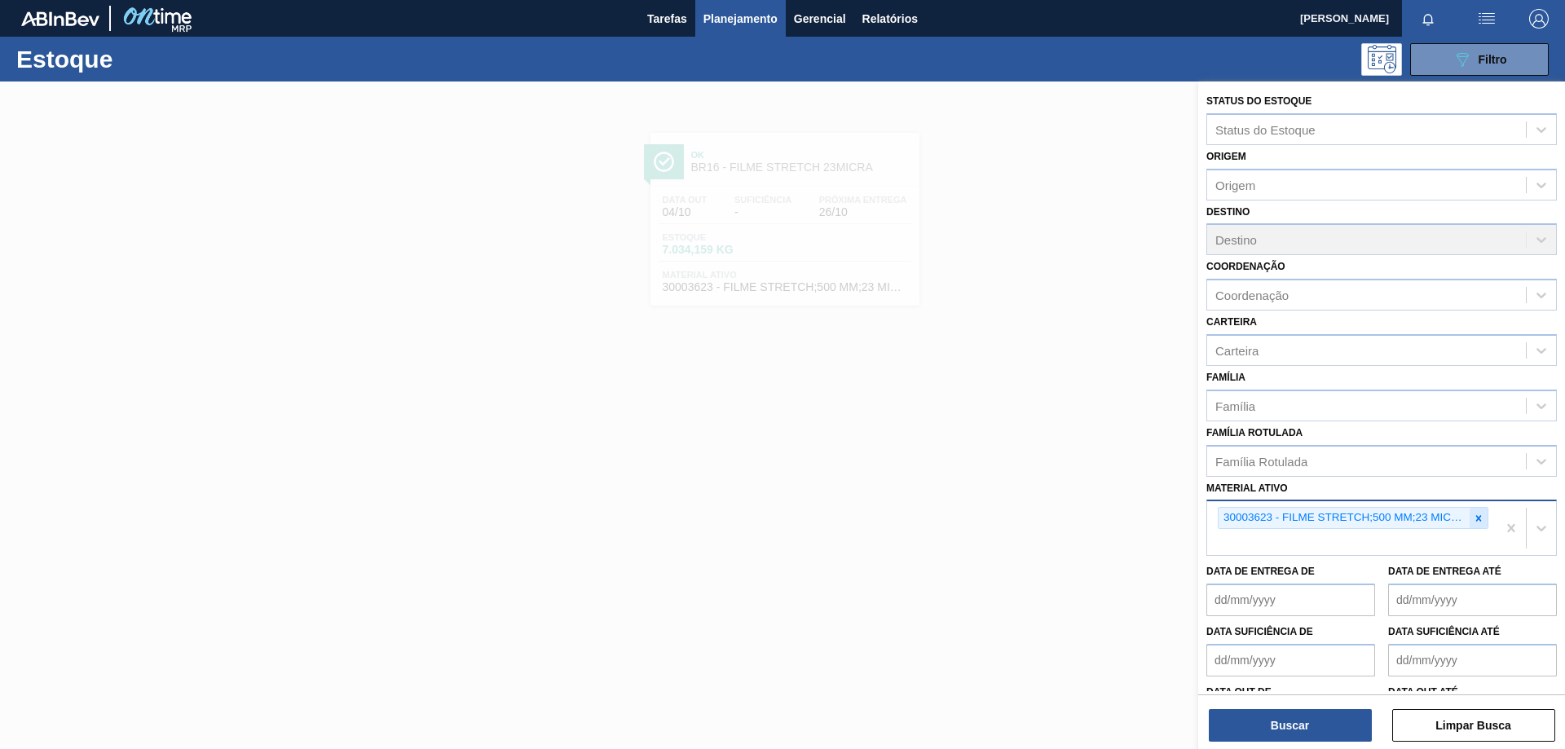
click at [1476, 517] on icon at bounding box center [1479, 518] width 6 height 6
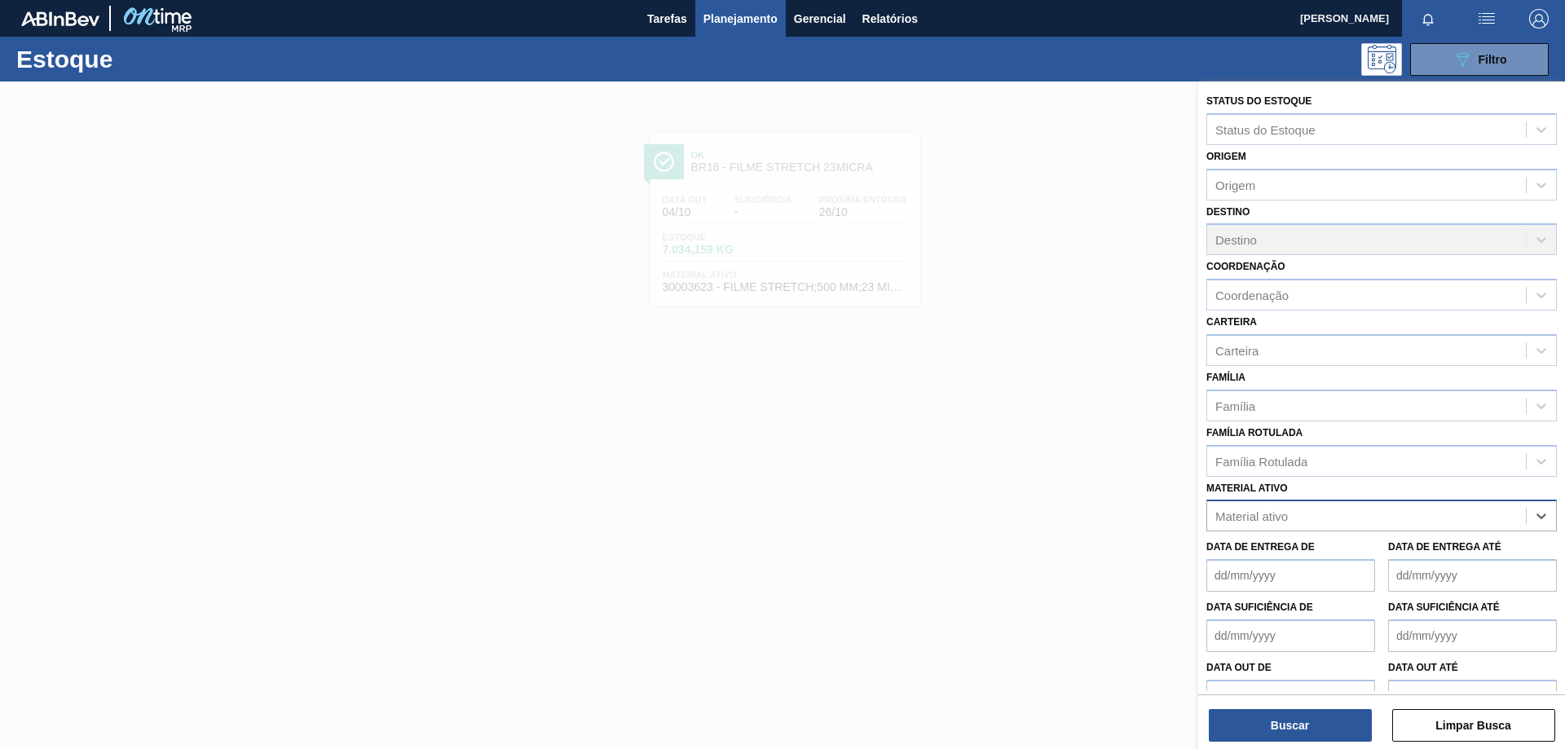
paste ativo "30018334"
type ativo "30018334"
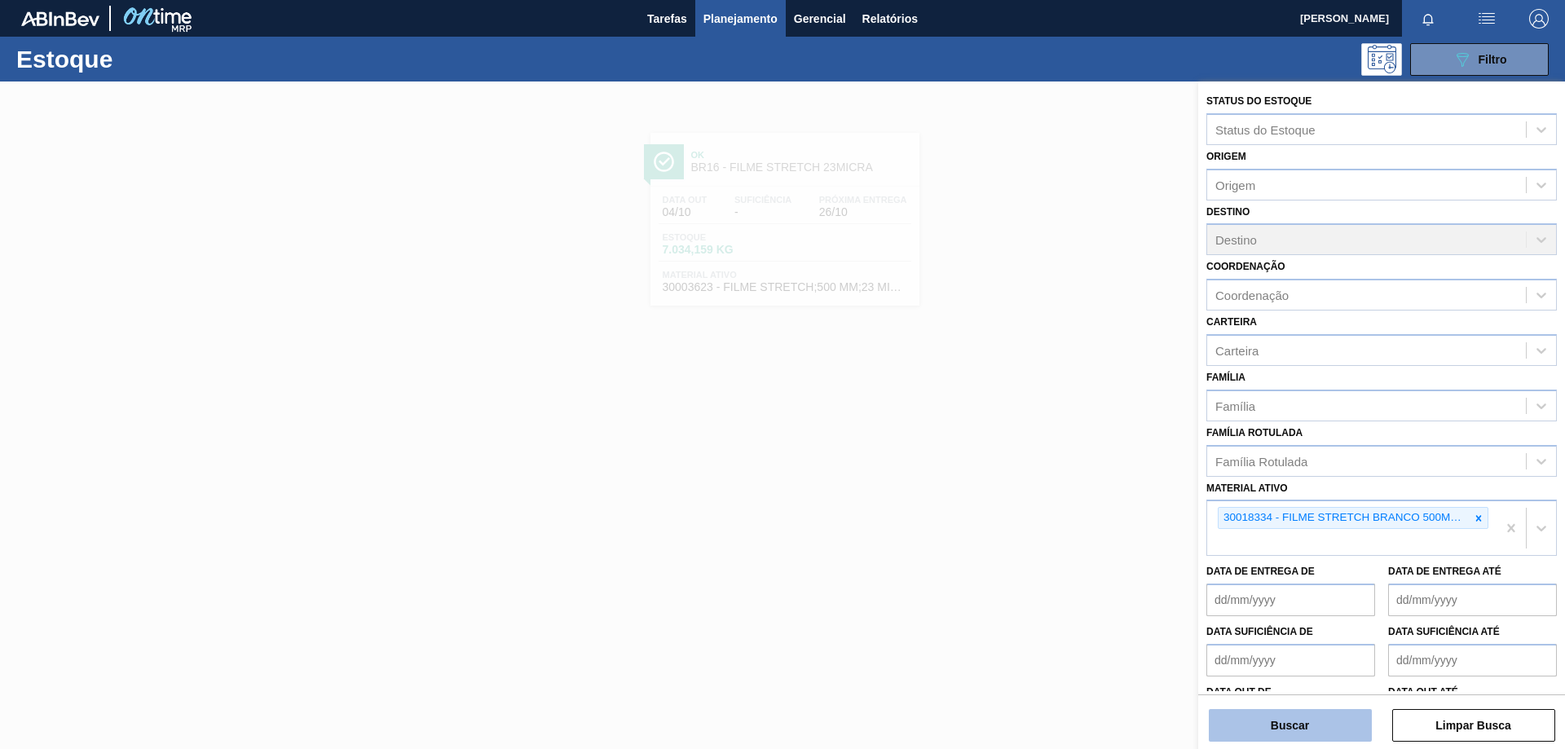
click at [1322, 741] on button "Buscar" at bounding box center [1289, 725] width 163 height 33
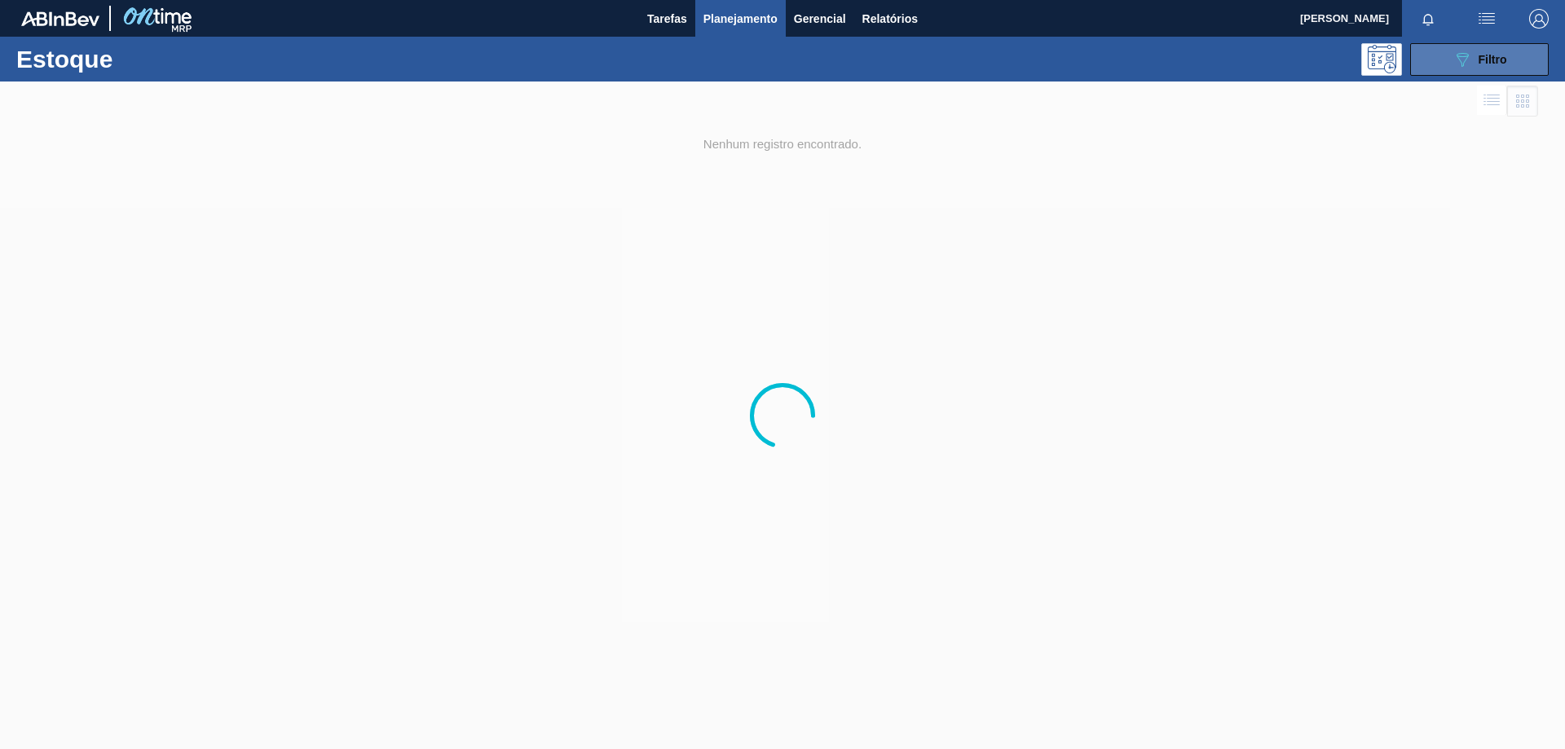
click at [1464, 67] on icon "089F7B8B-B2A5-4AFE-B5C0-19BA573D28AC" at bounding box center [1462, 60] width 20 height 20
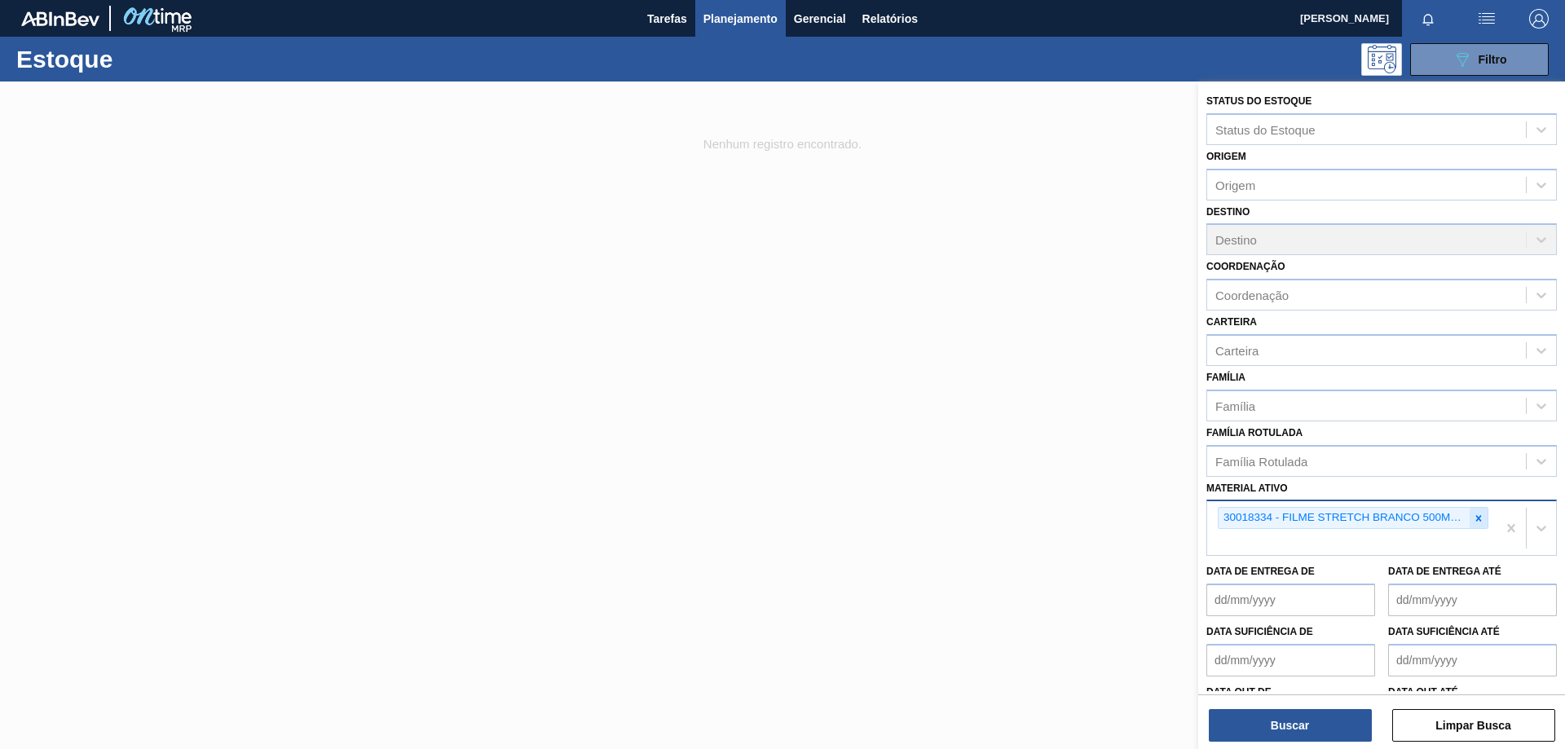
click at [1481, 520] on div at bounding box center [1478, 518] width 18 height 20
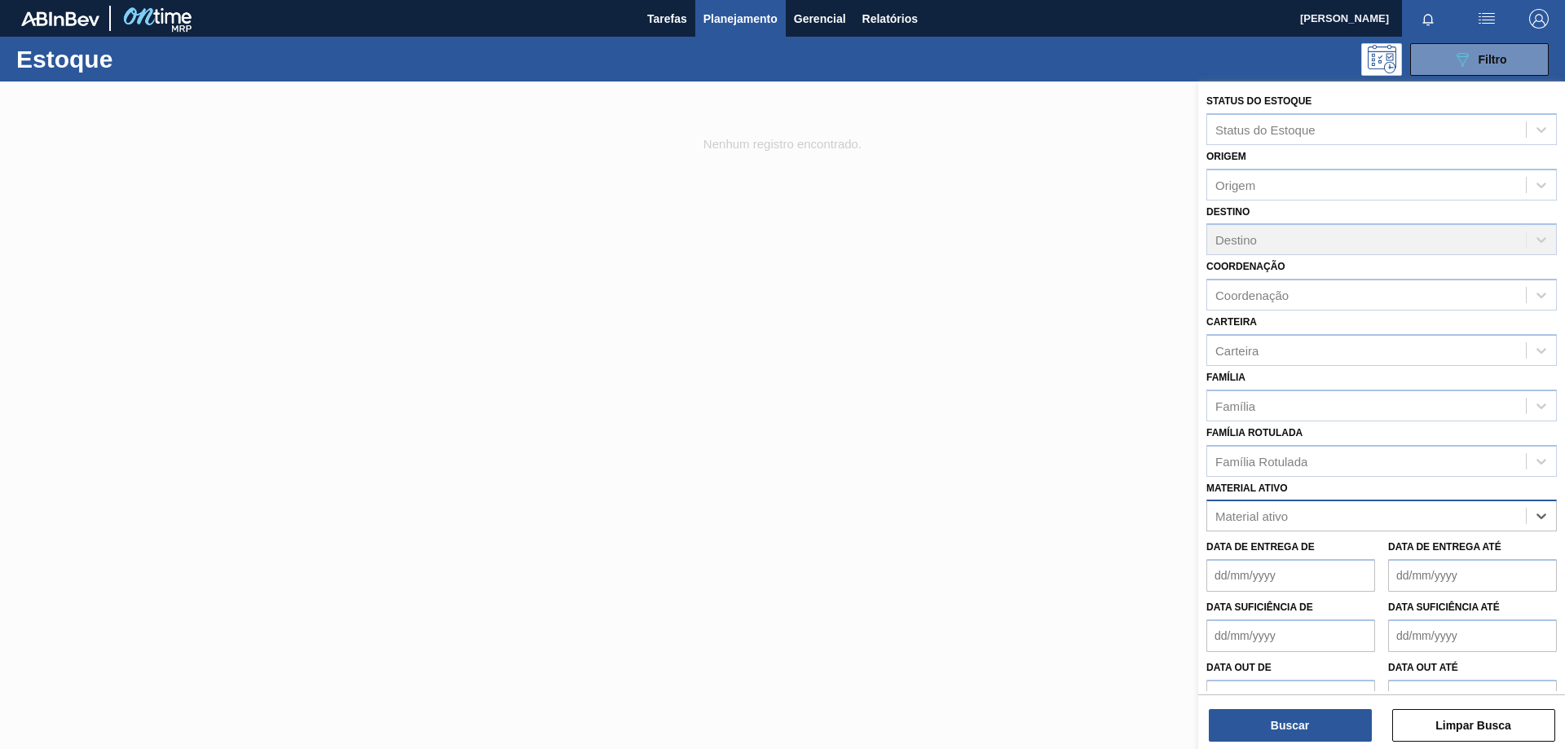
paste ativo "30018334"
type ativo "30018334"
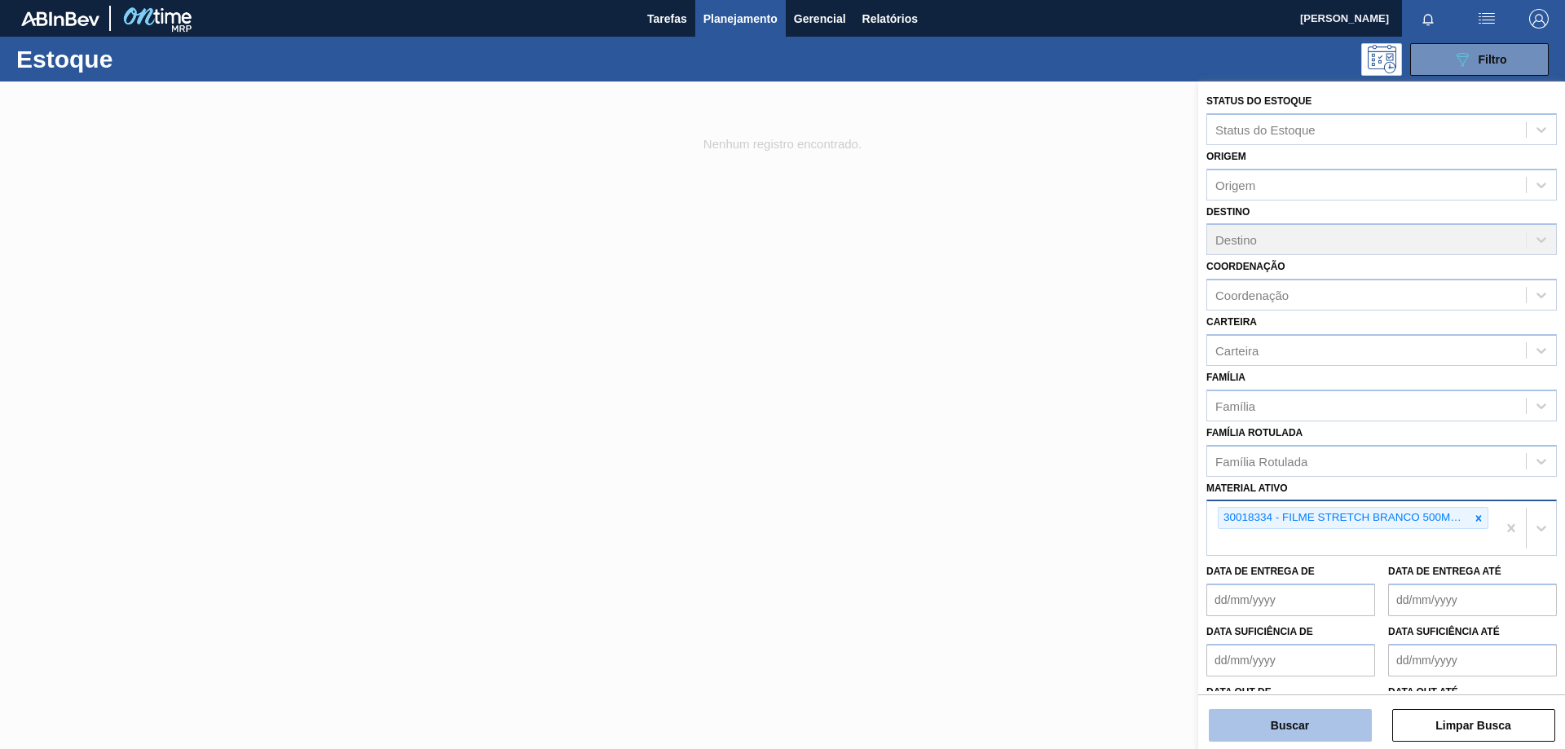
click at [1309, 724] on button "Buscar" at bounding box center [1289, 725] width 163 height 33
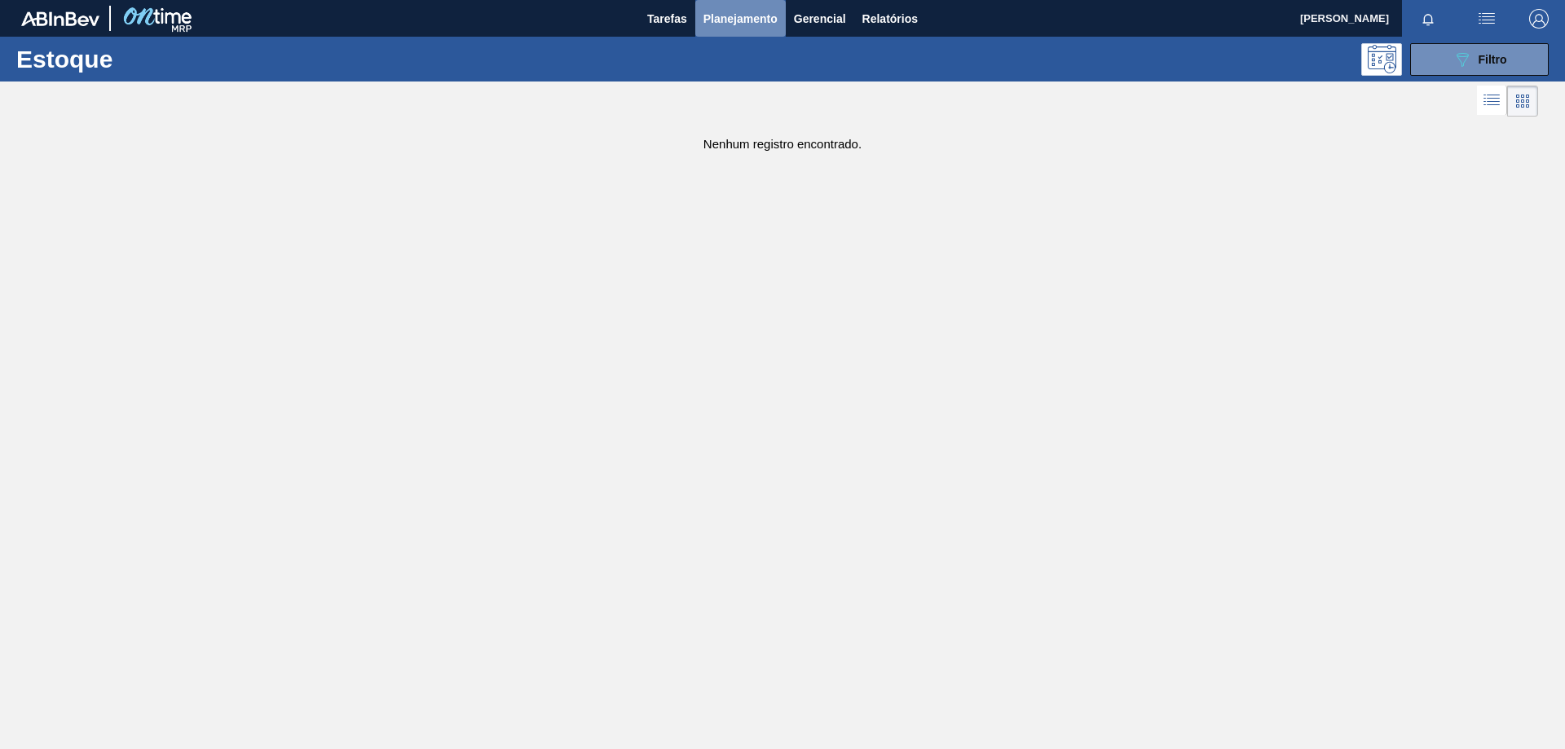
click at [747, 24] on span "Planejamento" at bounding box center [740, 19] width 74 height 20
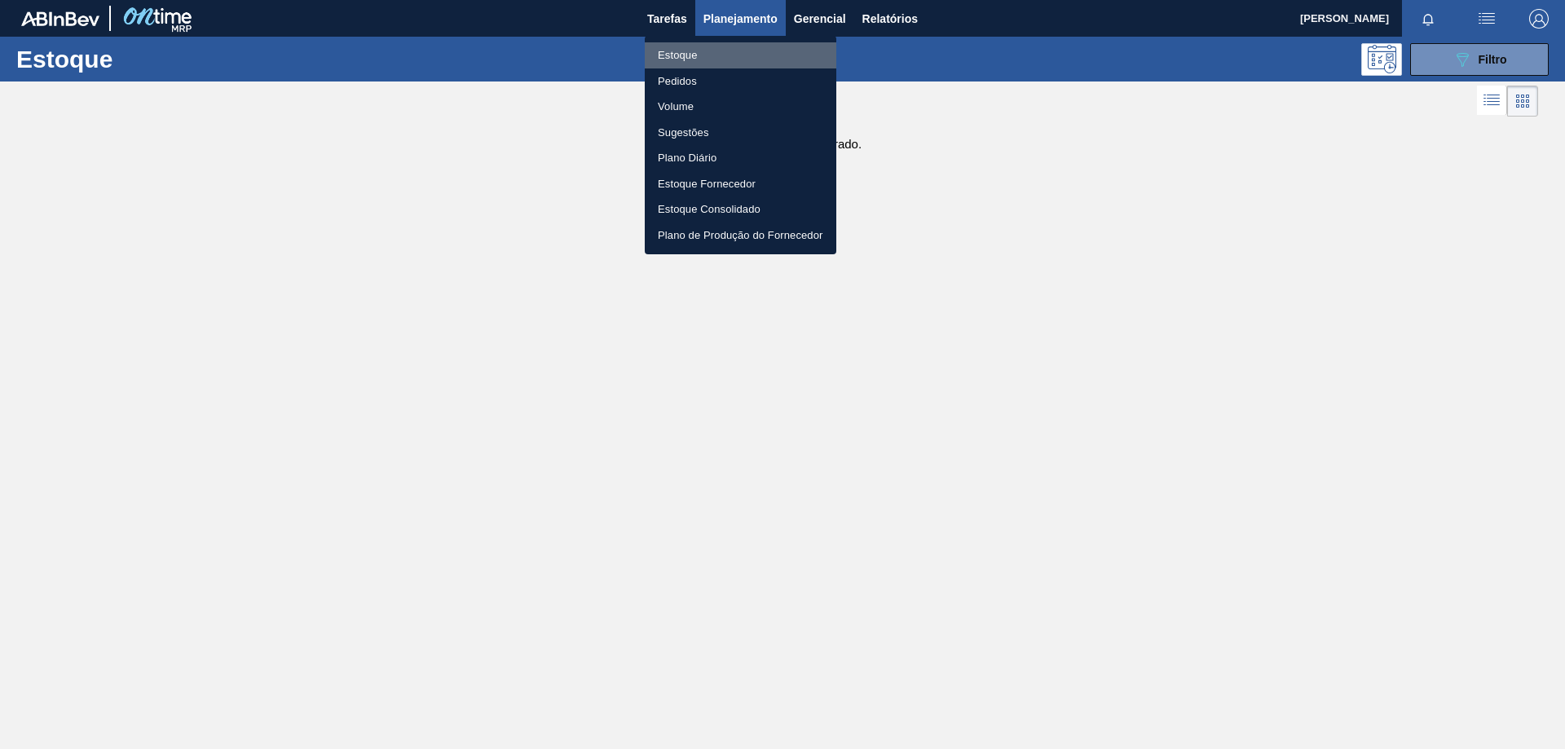
click at [679, 56] on li "Estoque" at bounding box center [740, 55] width 191 height 26
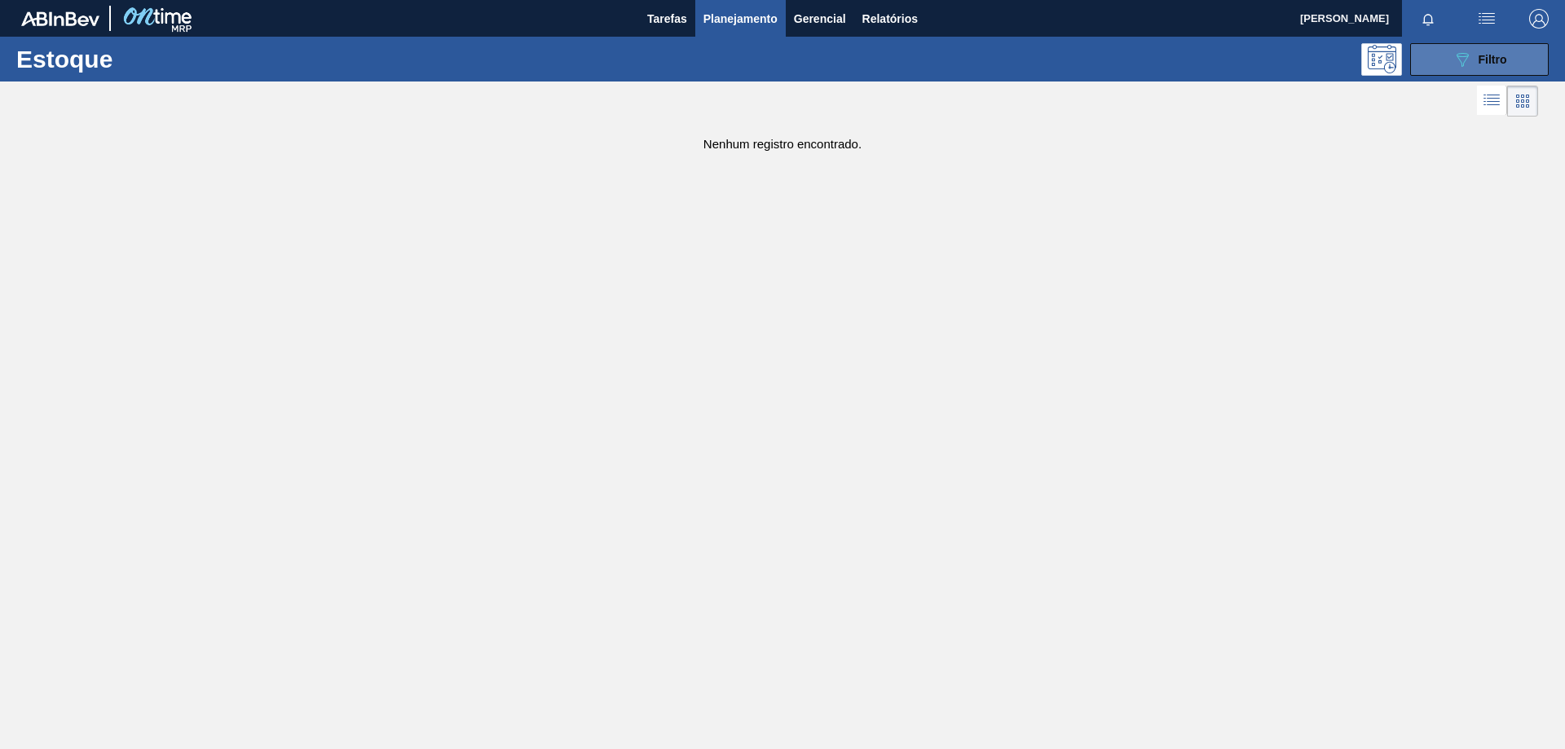
click at [1454, 59] on icon "089F7B8B-B2A5-4AFE-B5C0-19BA573D28AC" at bounding box center [1462, 60] width 20 height 20
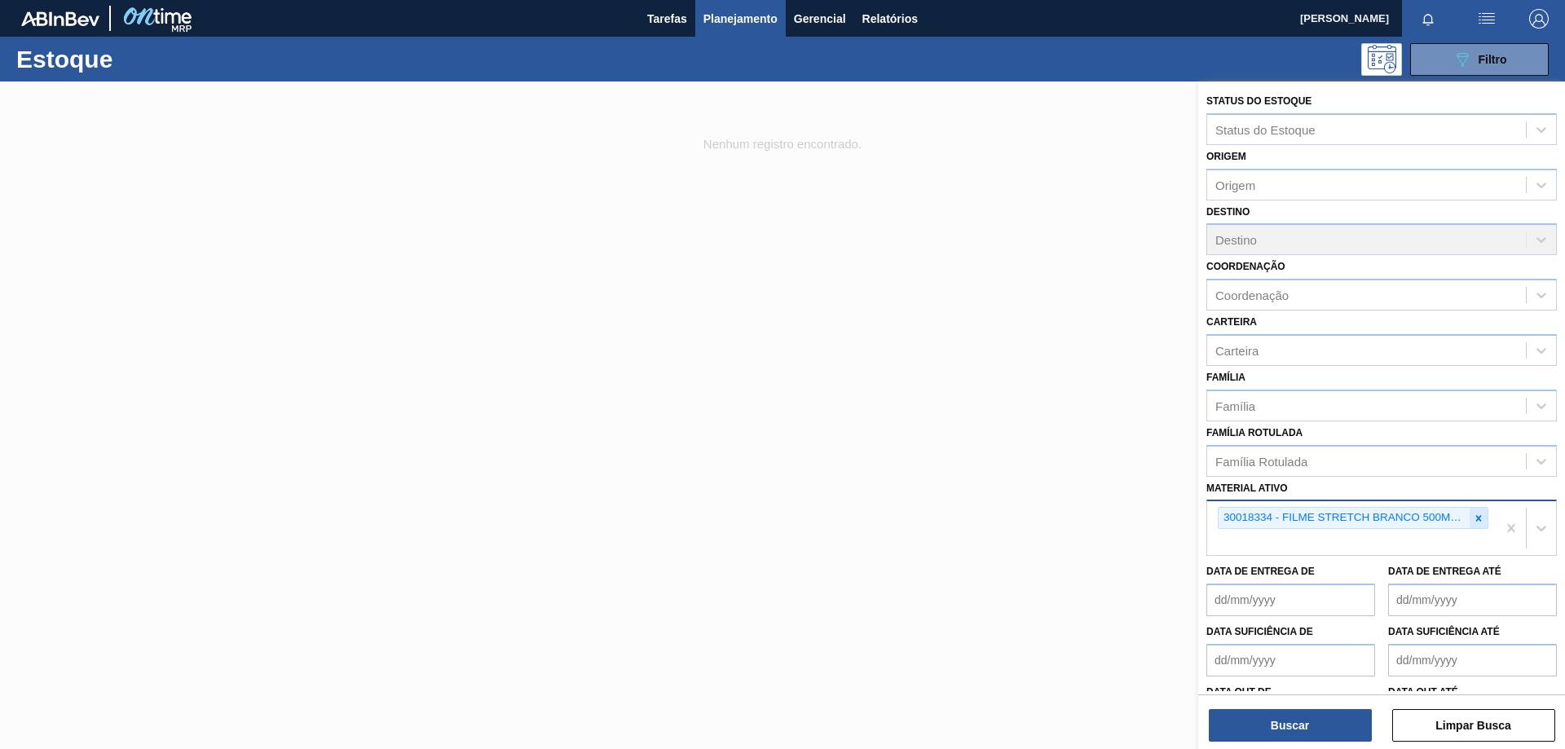
click at [1476, 519] on icon at bounding box center [1479, 518] width 6 height 6
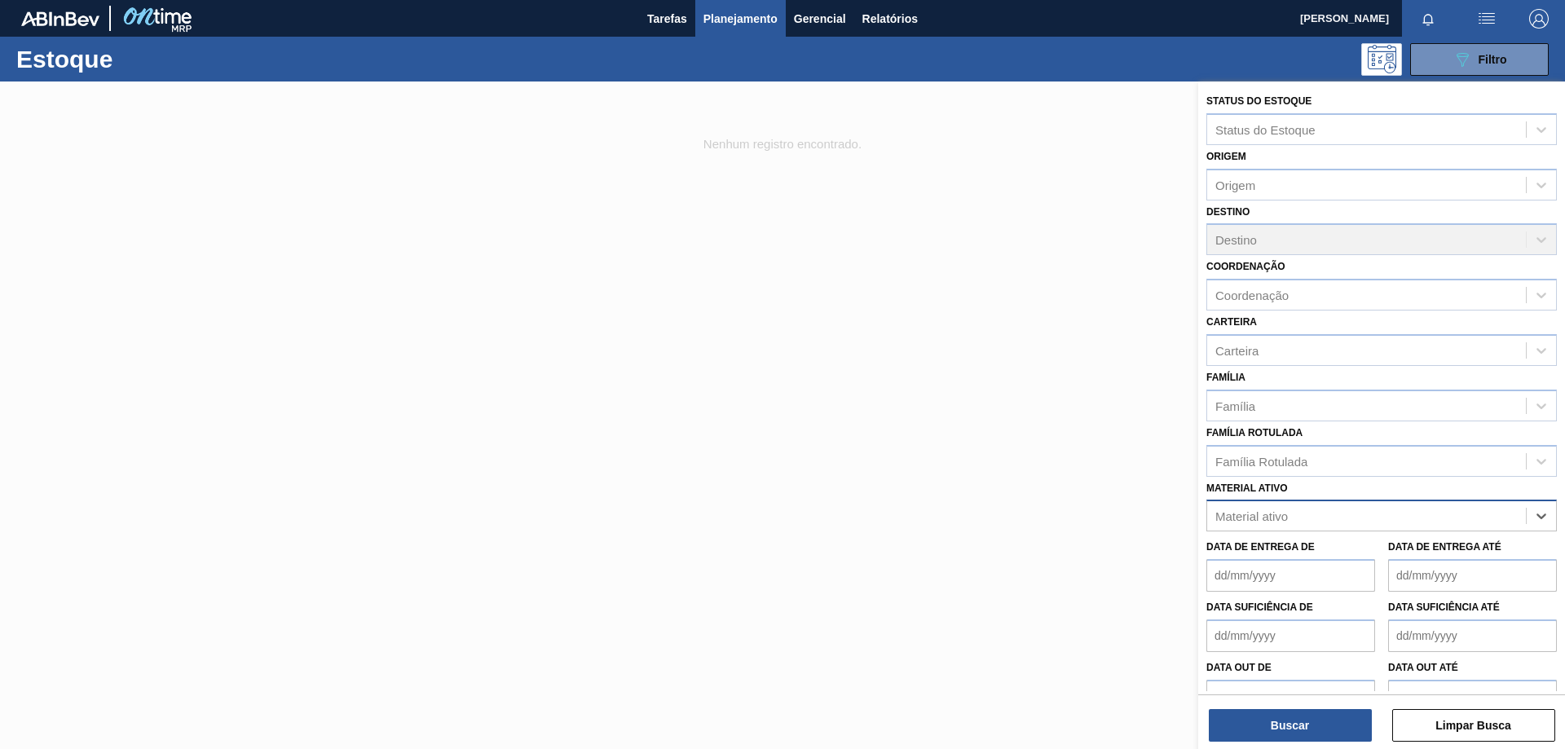
paste ativo "30007850"
type ativo "30007850"
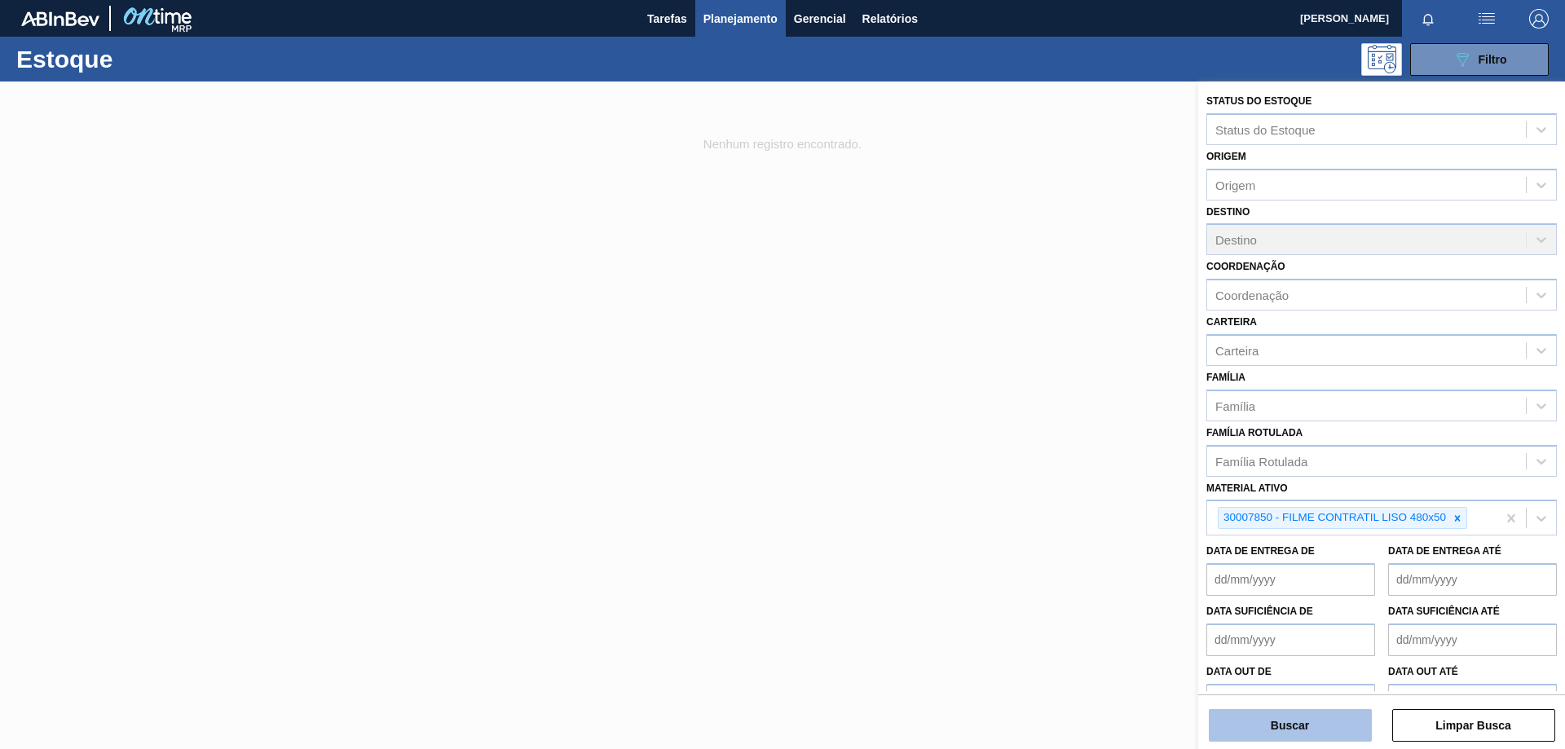
click at [1258, 739] on button "Buscar" at bounding box center [1289, 725] width 163 height 33
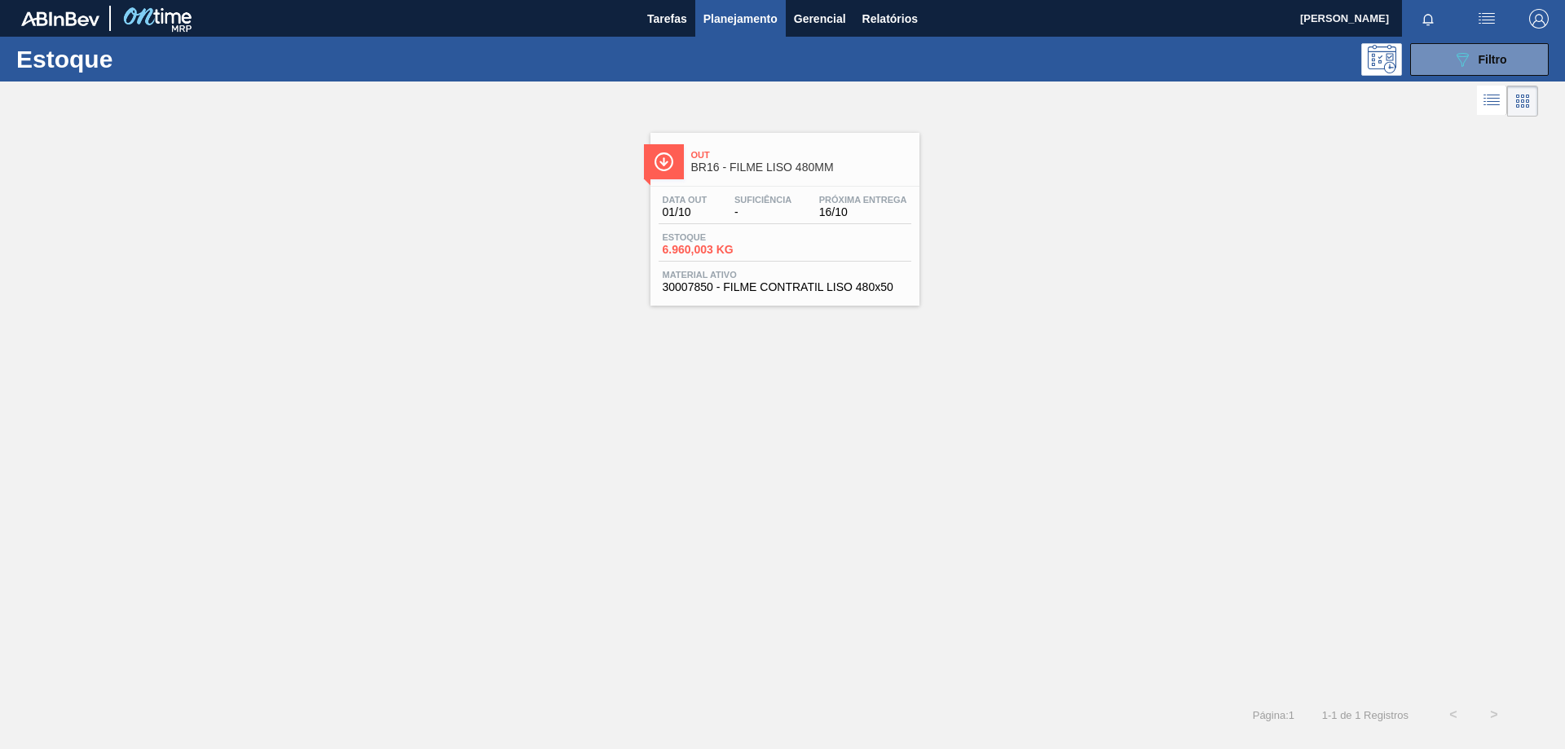
click at [878, 243] on div "Estoque 6.960,003 KG" at bounding box center [784, 246] width 253 height 29
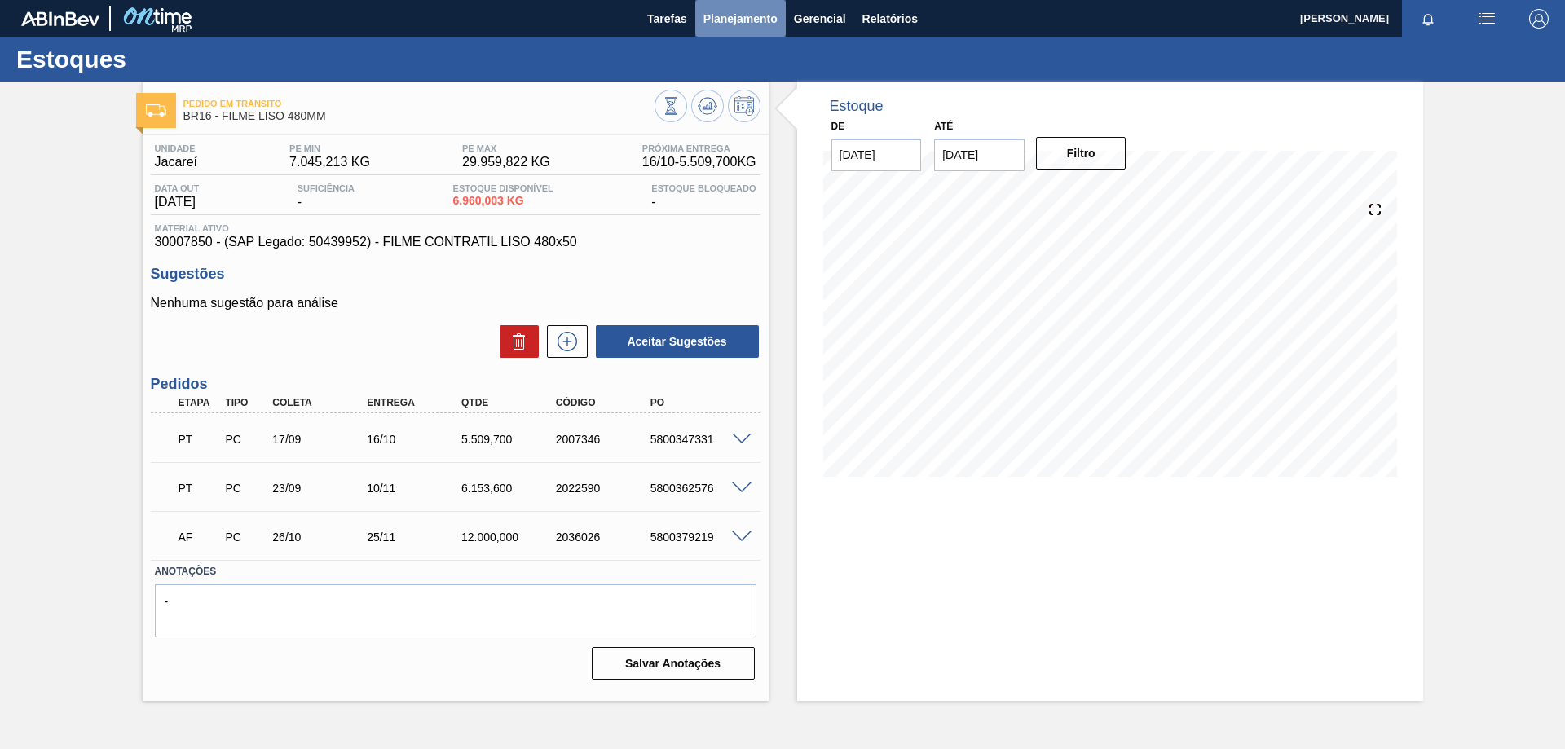
click at [727, 9] on span "Planejamento" at bounding box center [740, 19] width 74 height 20
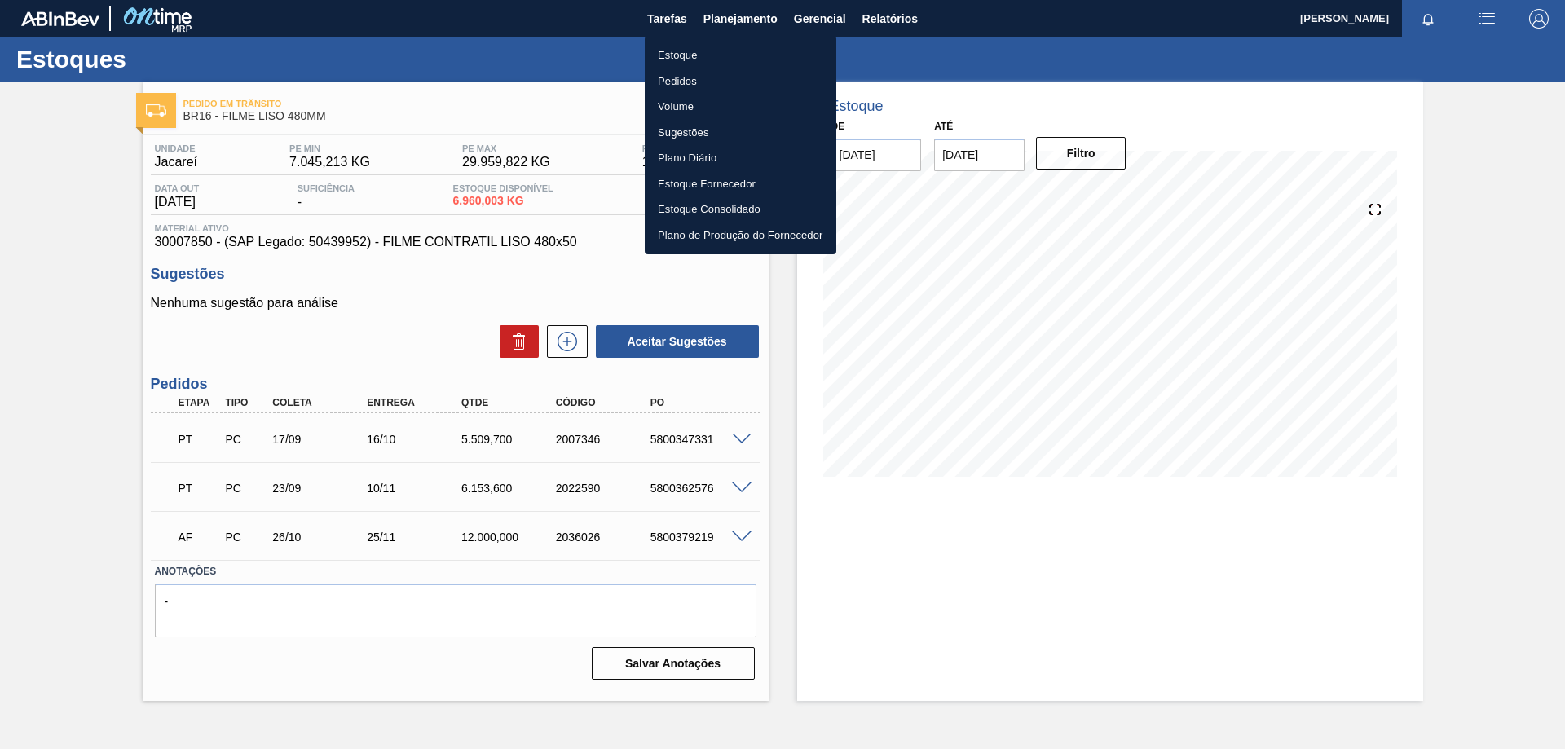
click at [688, 58] on li "Estoque" at bounding box center [740, 55] width 191 height 26
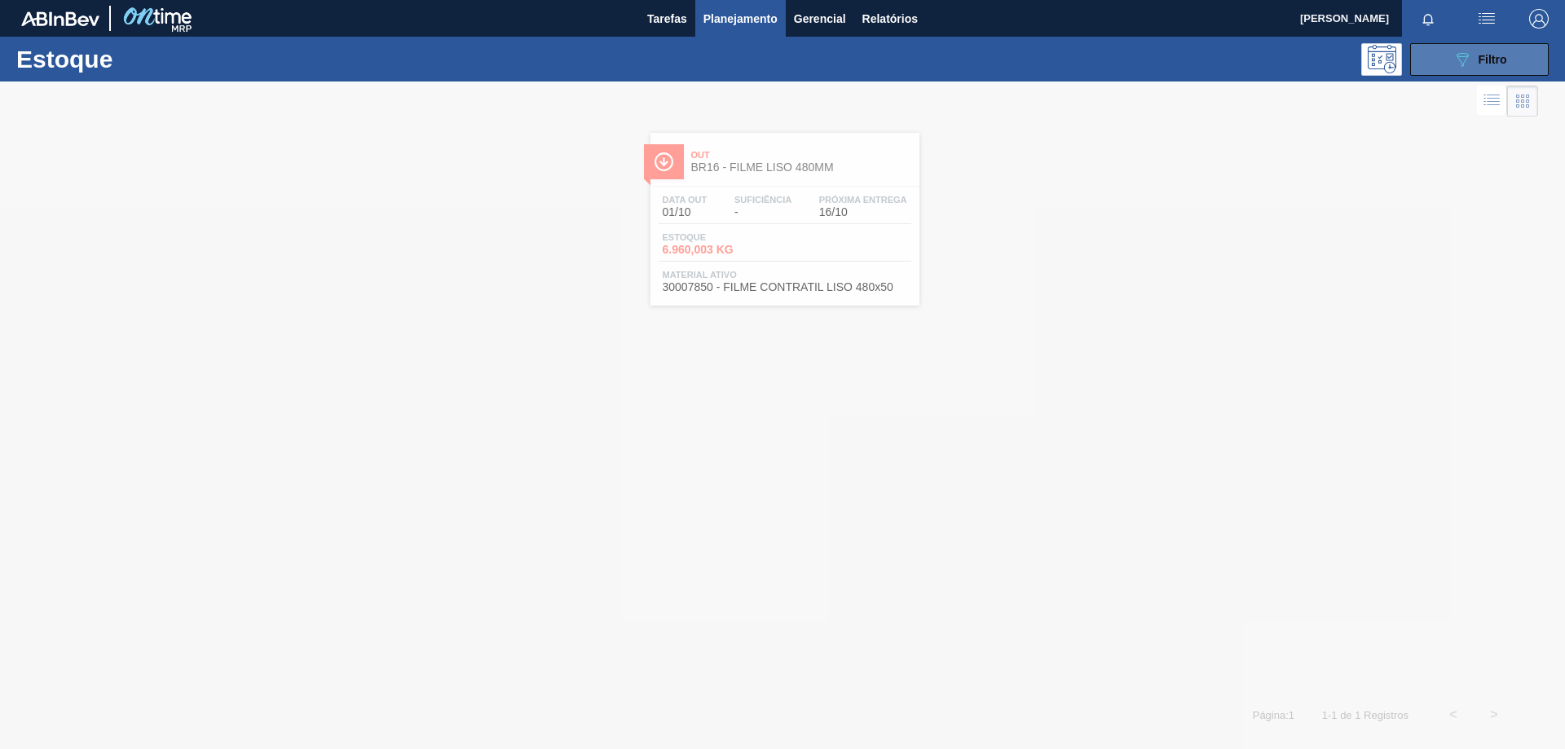
click at [1470, 65] on icon "089F7B8B-B2A5-4AFE-B5C0-19BA573D28AC" at bounding box center [1462, 60] width 20 height 20
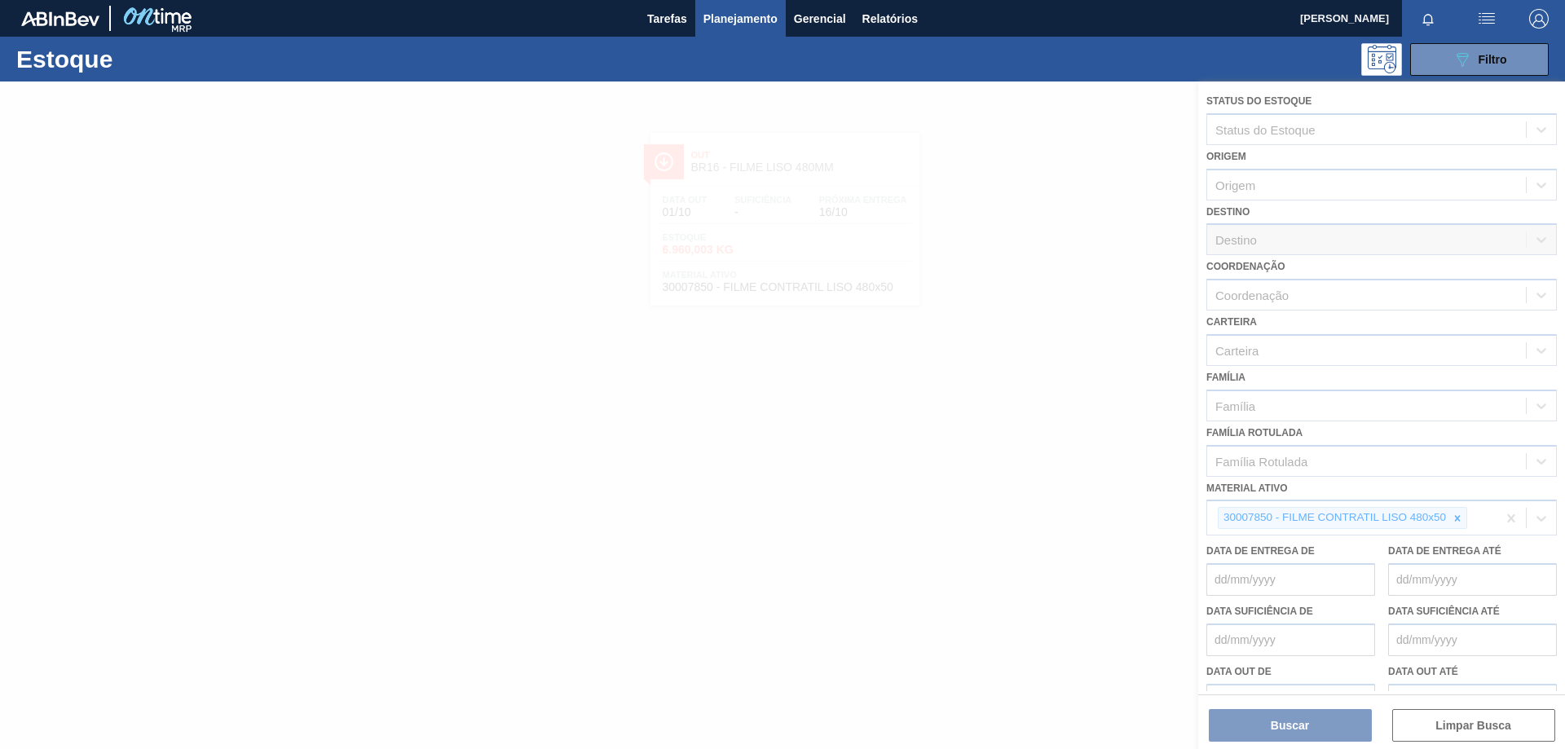
click at [1459, 517] on div at bounding box center [782, 414] width 1565 height 667
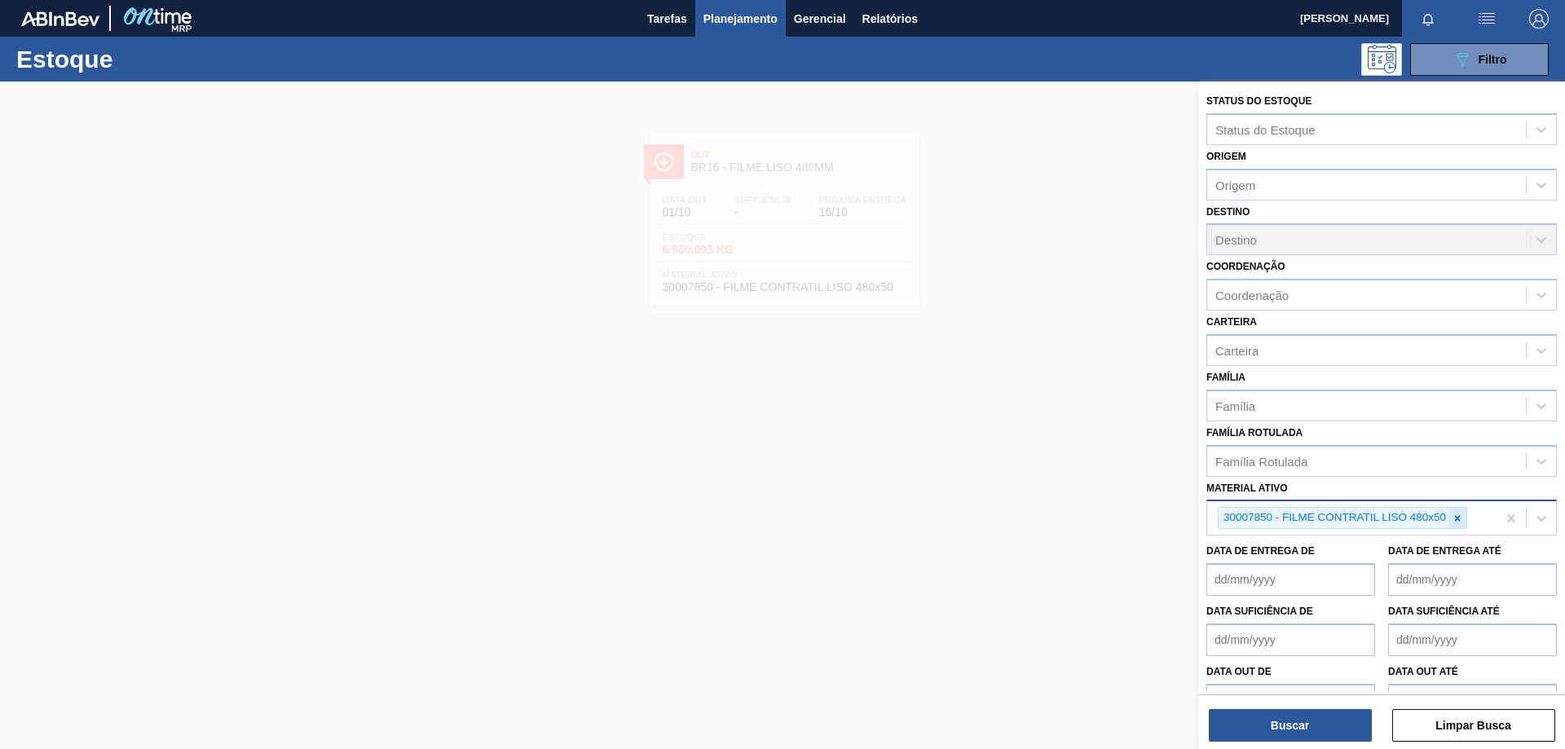
click at [1459, 514] on icon at bounding box center [1456, 518] width 11 height 11
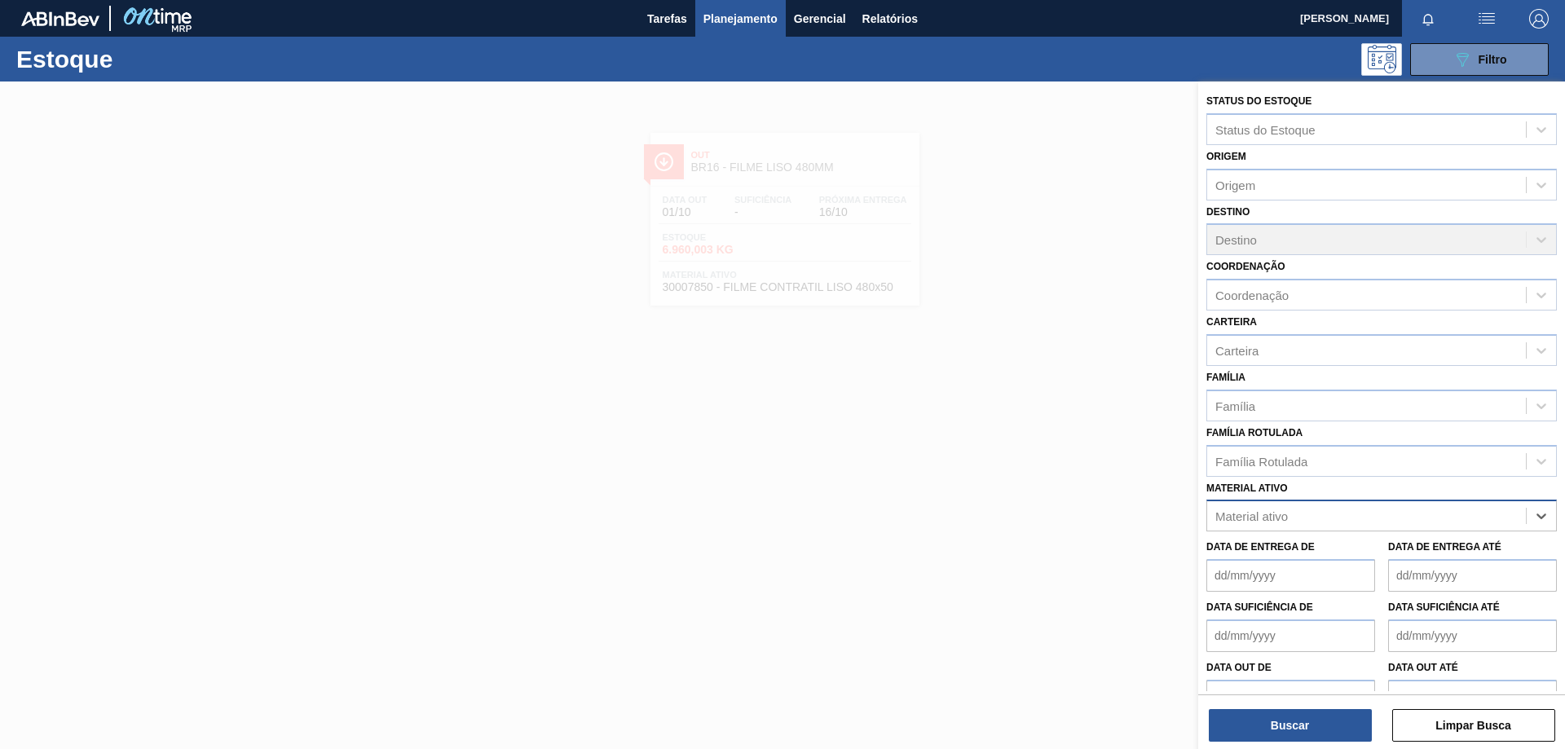
paste ativo "SEM FALTA"
type ativo "SEM FALTA"
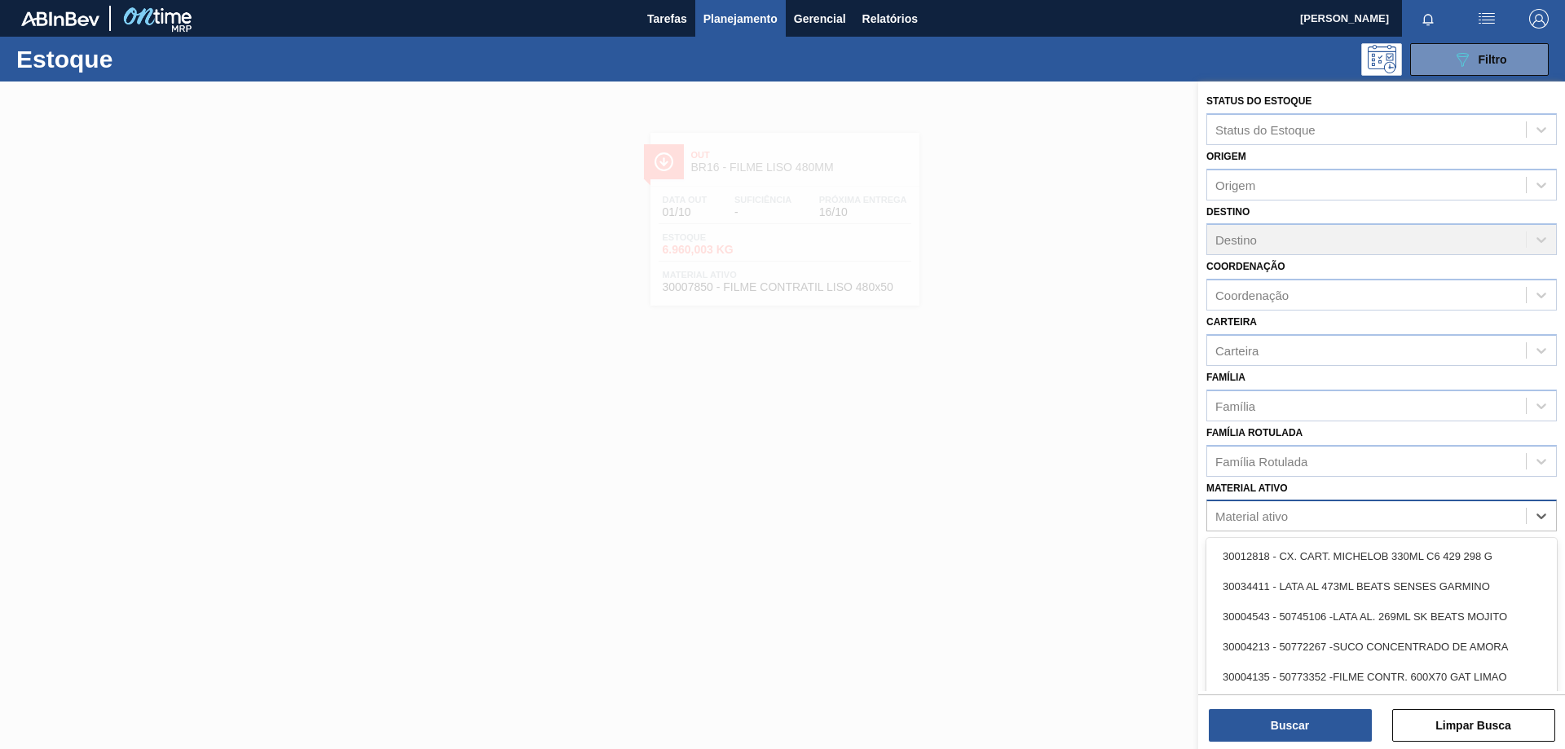
click at [1270, 516] on div "Material ativo" at bounding box center [1251, 516] width 73 height 14
paste ativo "30003617"
type ativo "30003617"
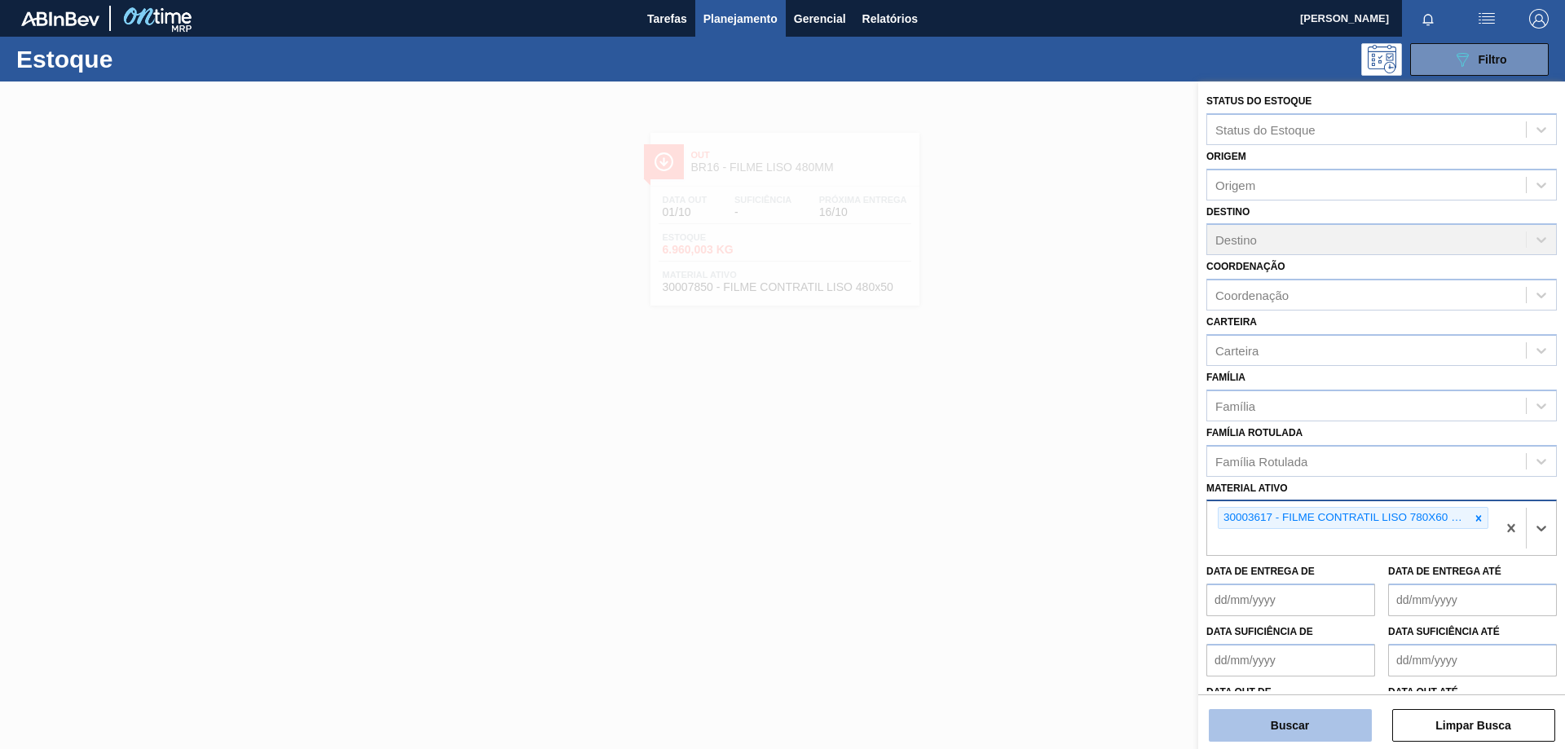
click at [1311, 731] on button "Buscar" at bounding box center [1289, 725] width 163 height 33
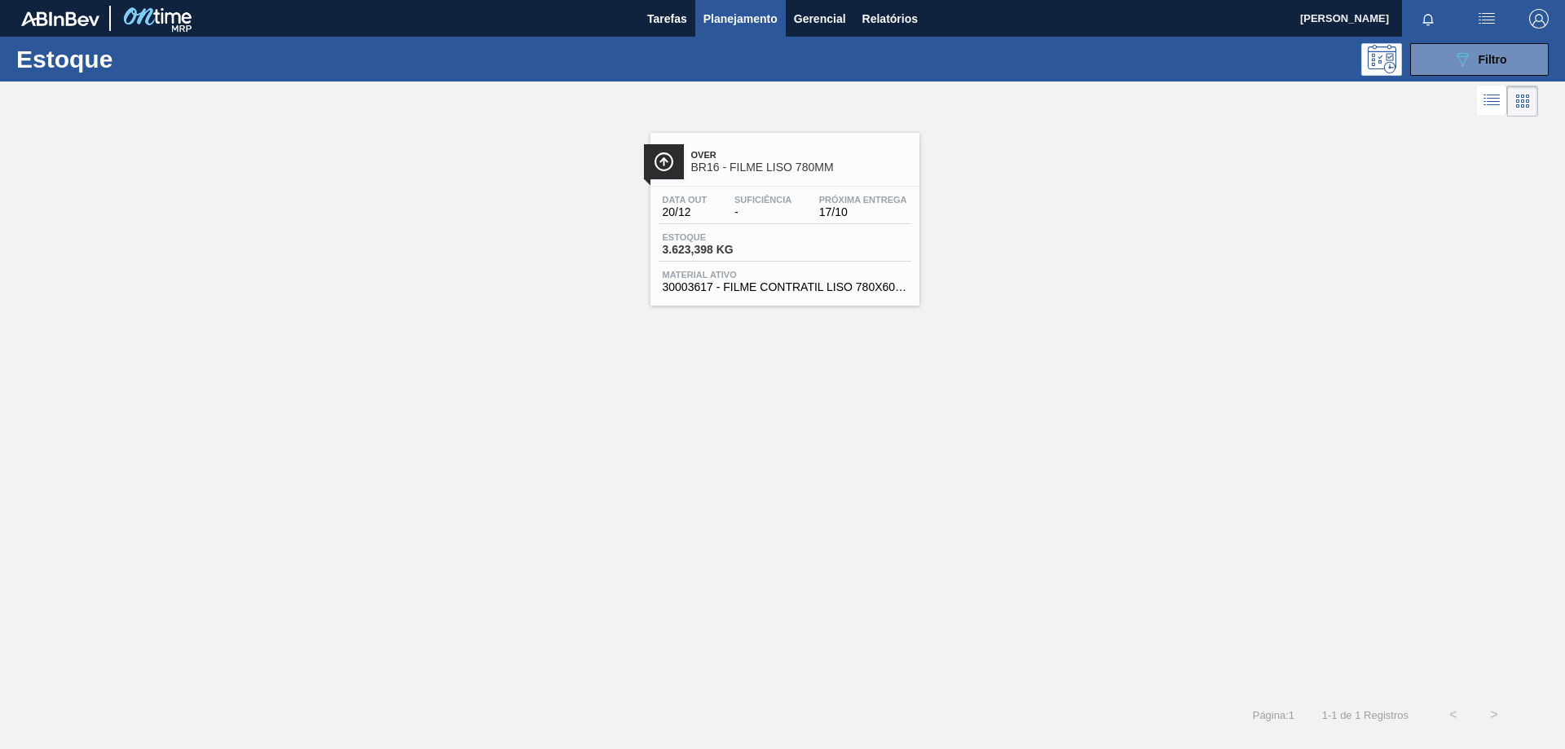
click at [871, 147] on div "Over BR16 - FILME LISO 780MM" at bounding box center [801, 161] width 220 height 37
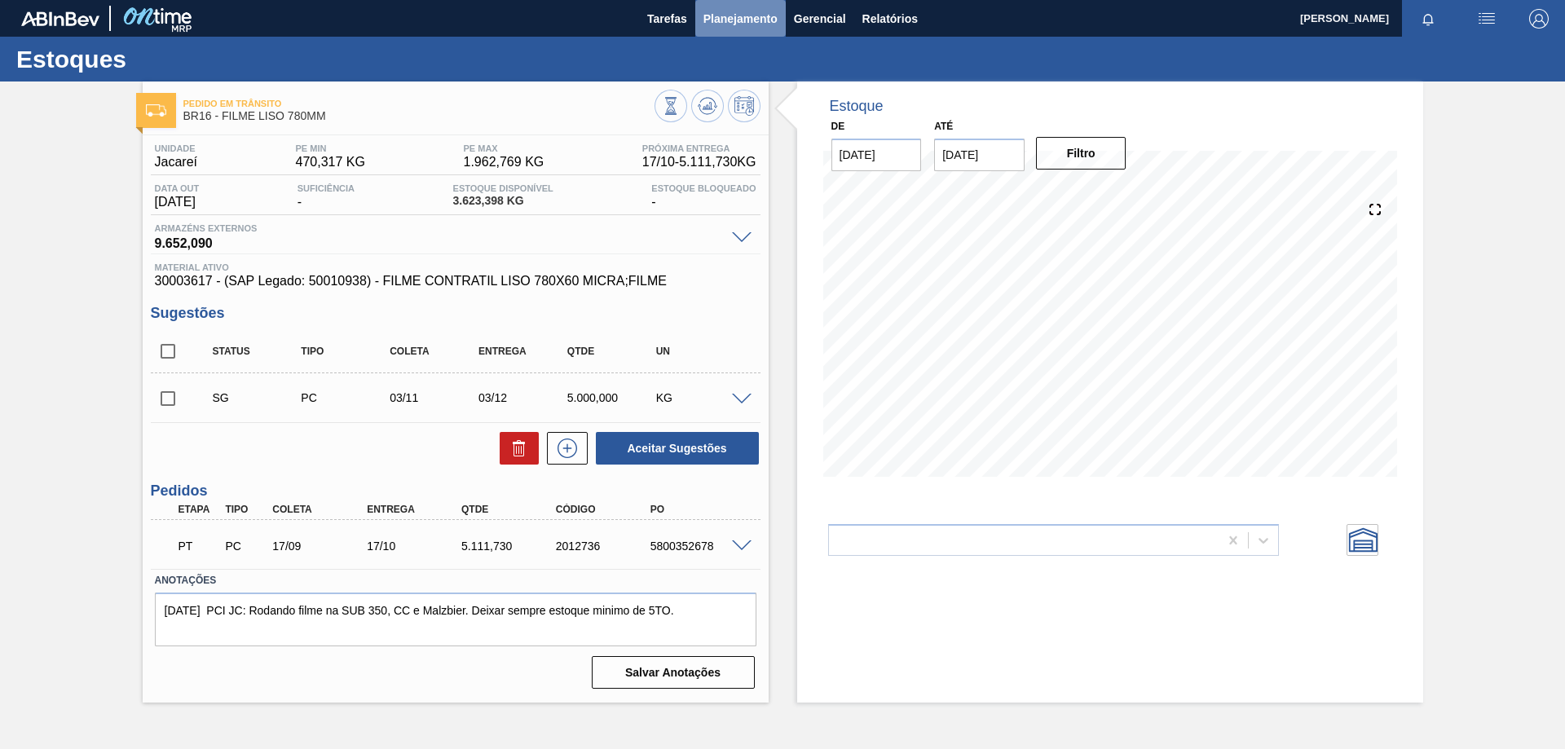
click at [741, 25] on span "Planejamento" at bounding box center [740, 19] width 74 height 20
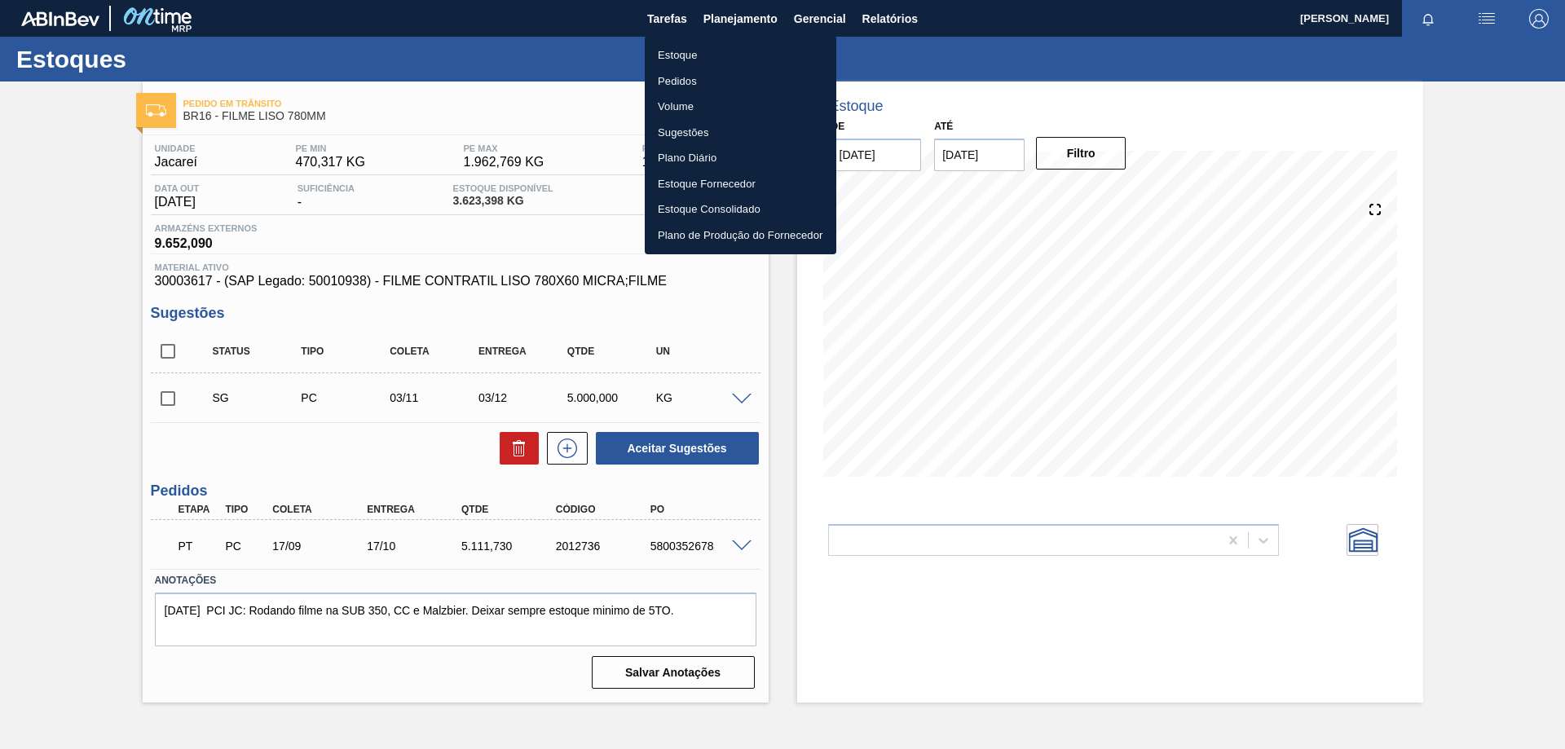
click at [686, 59] on li "Estoque" at bounding box center [740, 55] width 191 height 26
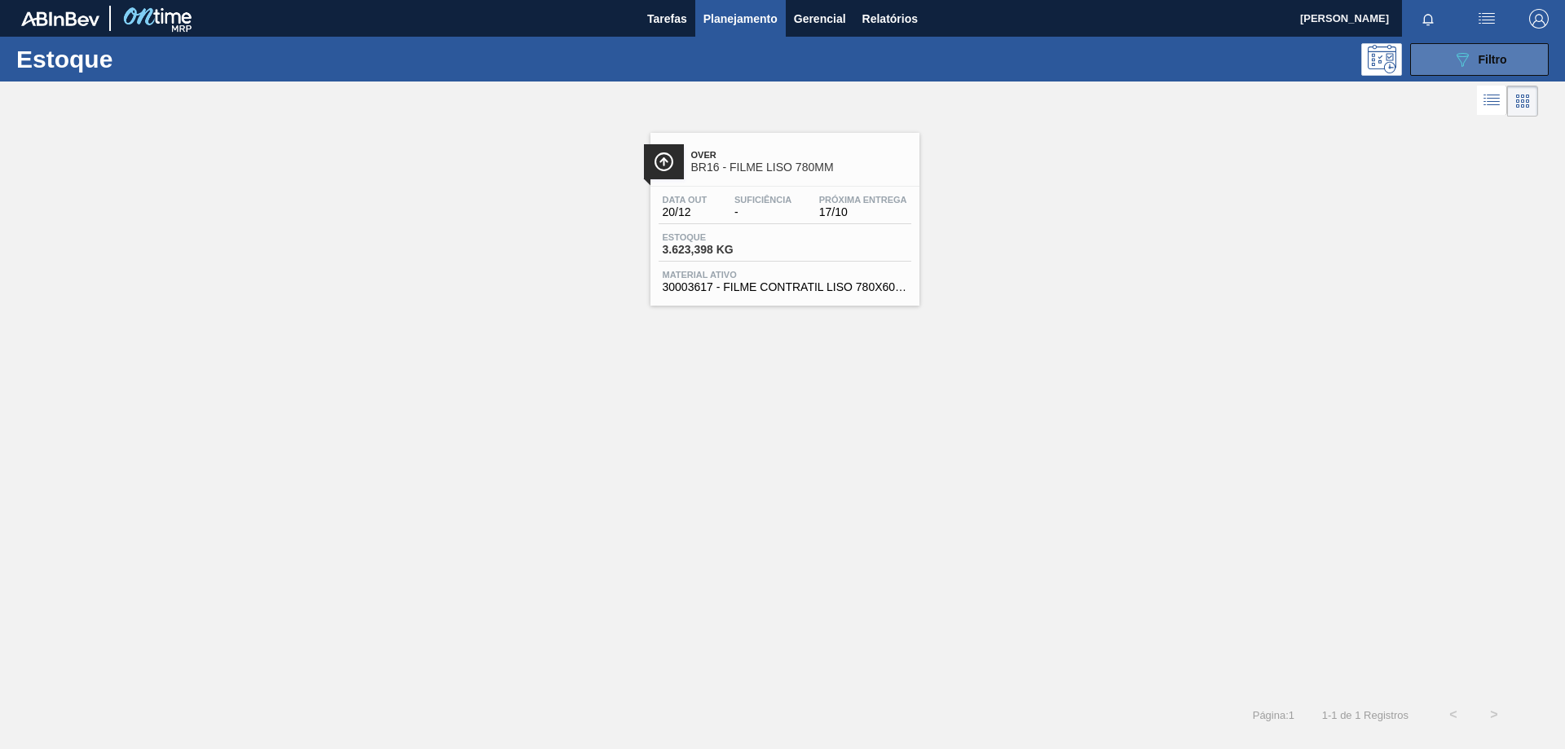
click at [1463, 51] on icon "089F7B8B-B2A5-4AFE-B5C0-19BA573D28AC" at bounding box center [1462, 60] width 20 height 20
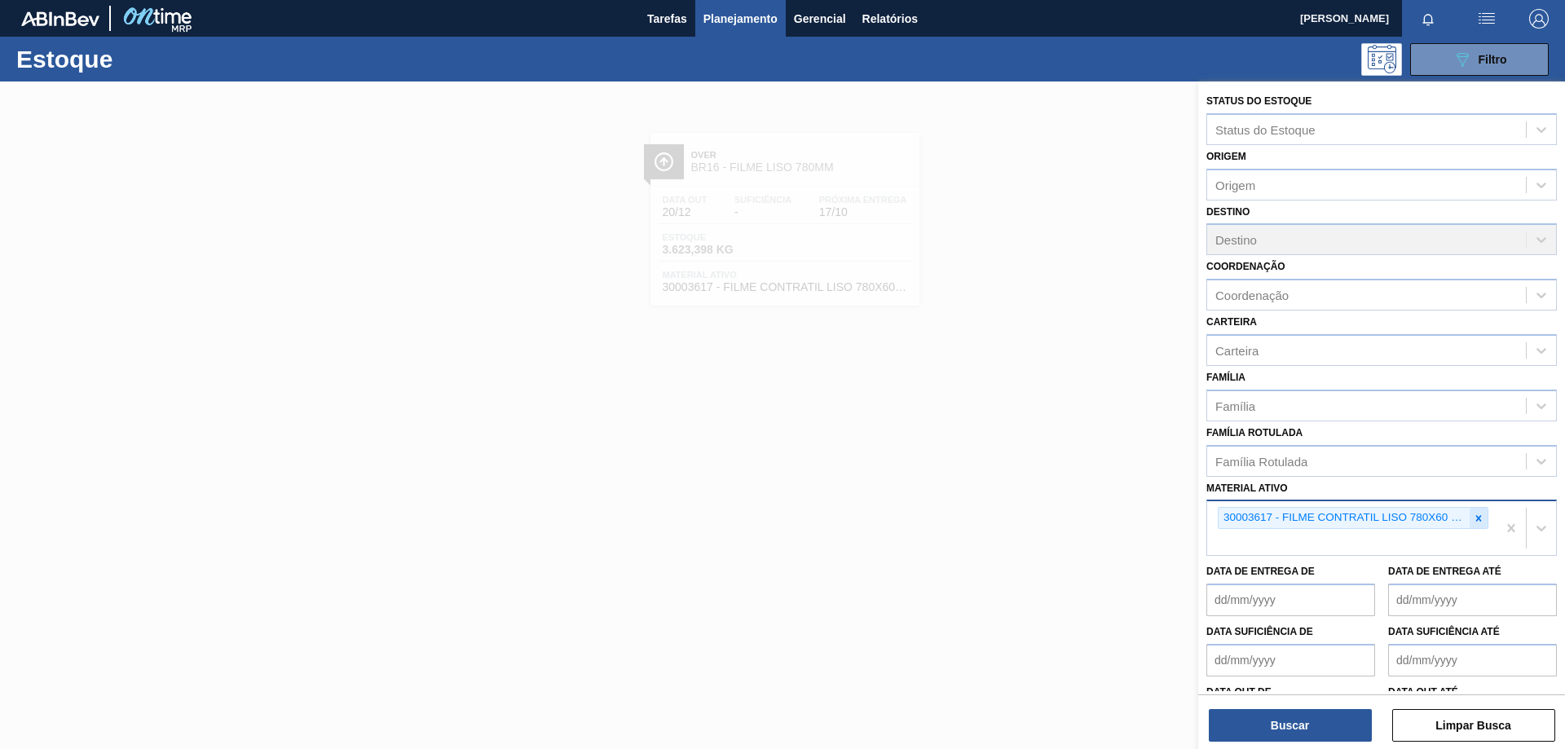
click at [1476, 521] on icon at bounding box center [1477, 518] width 11 height 11
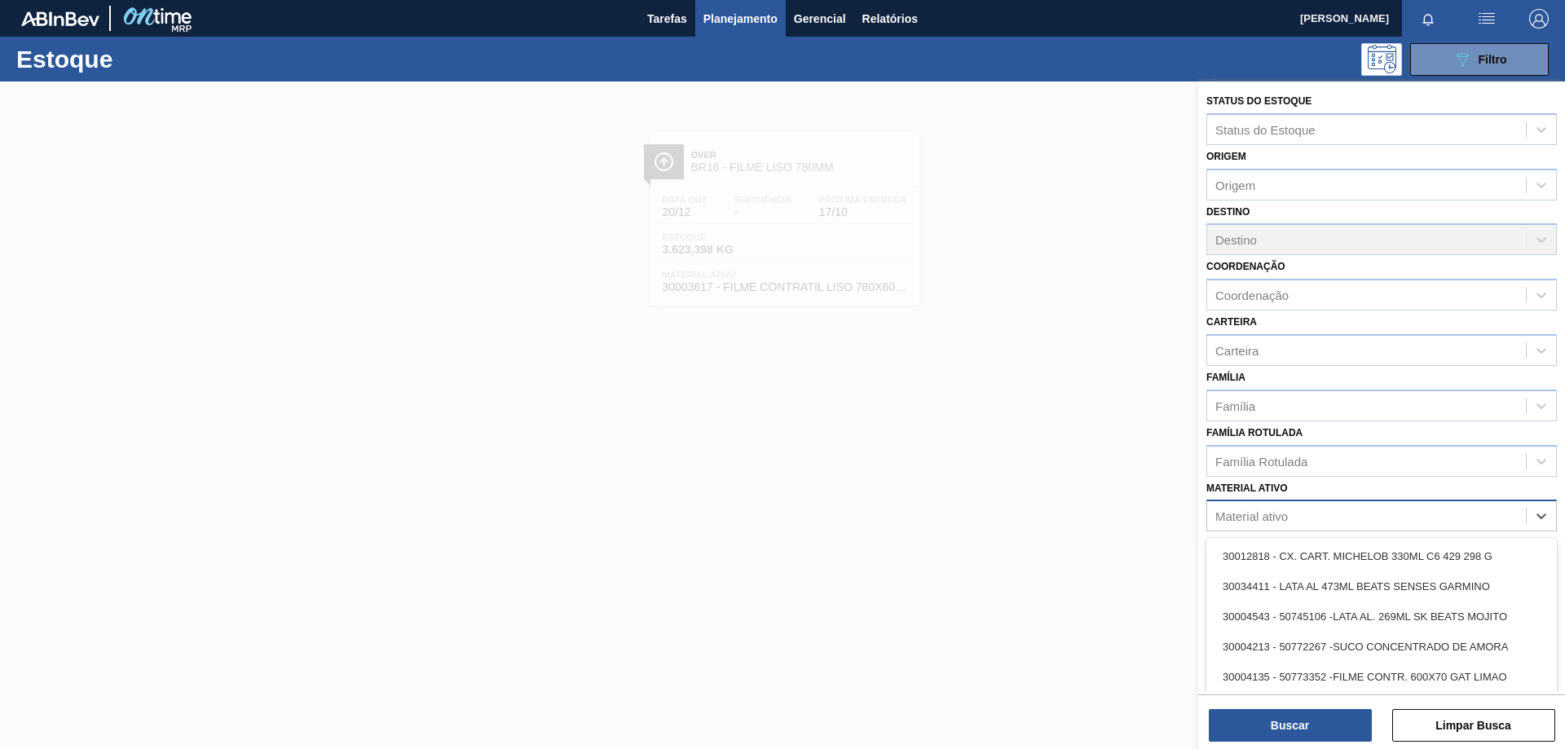
click at [1378, 518] on div "Material ativo" at bounding box center [1366, 516] width 319 height 24
paste ativo "30003623"
type ativo "30003623"
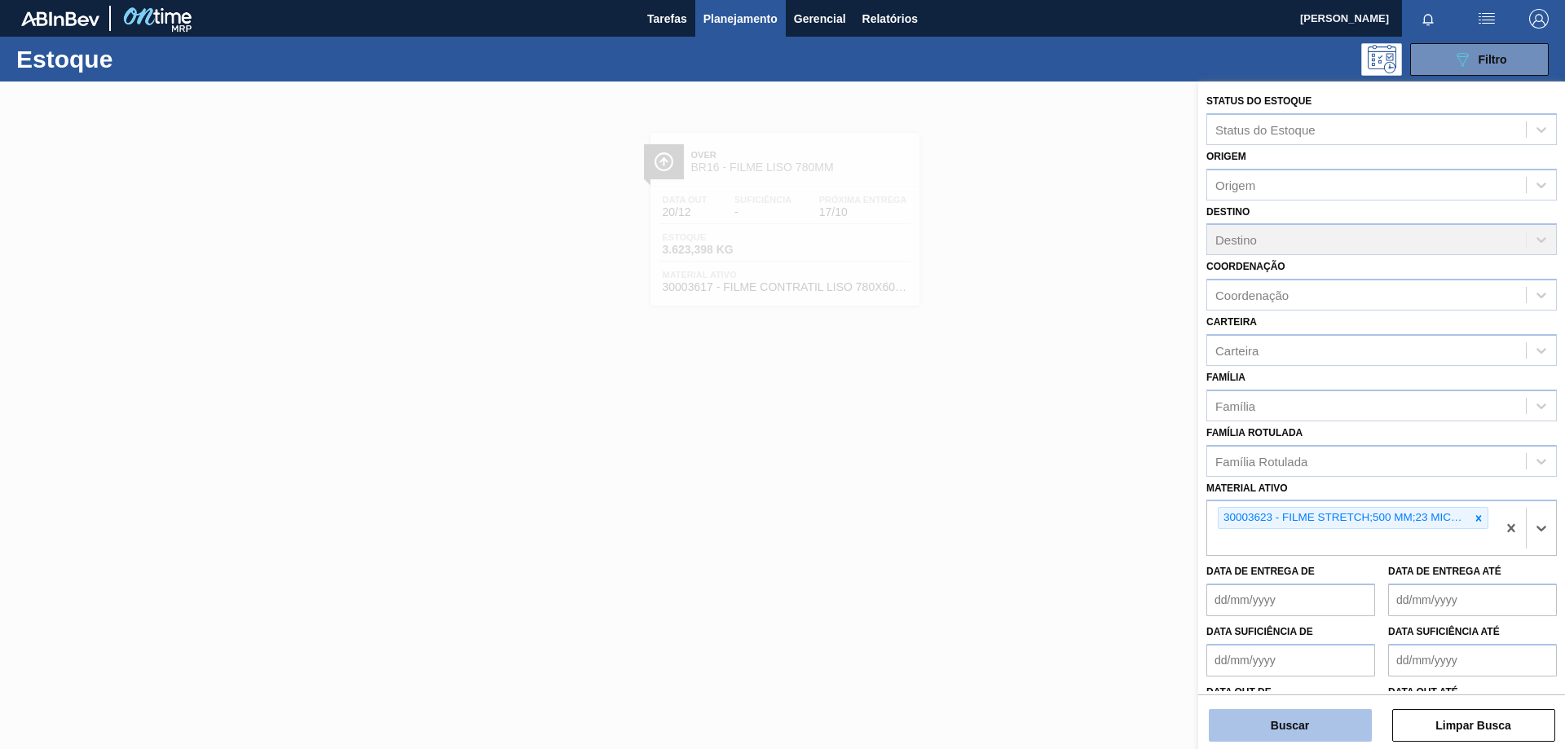
click at [1297, 740] on button "Buscar" at bounding box center [1289, 725] width 163 height 33
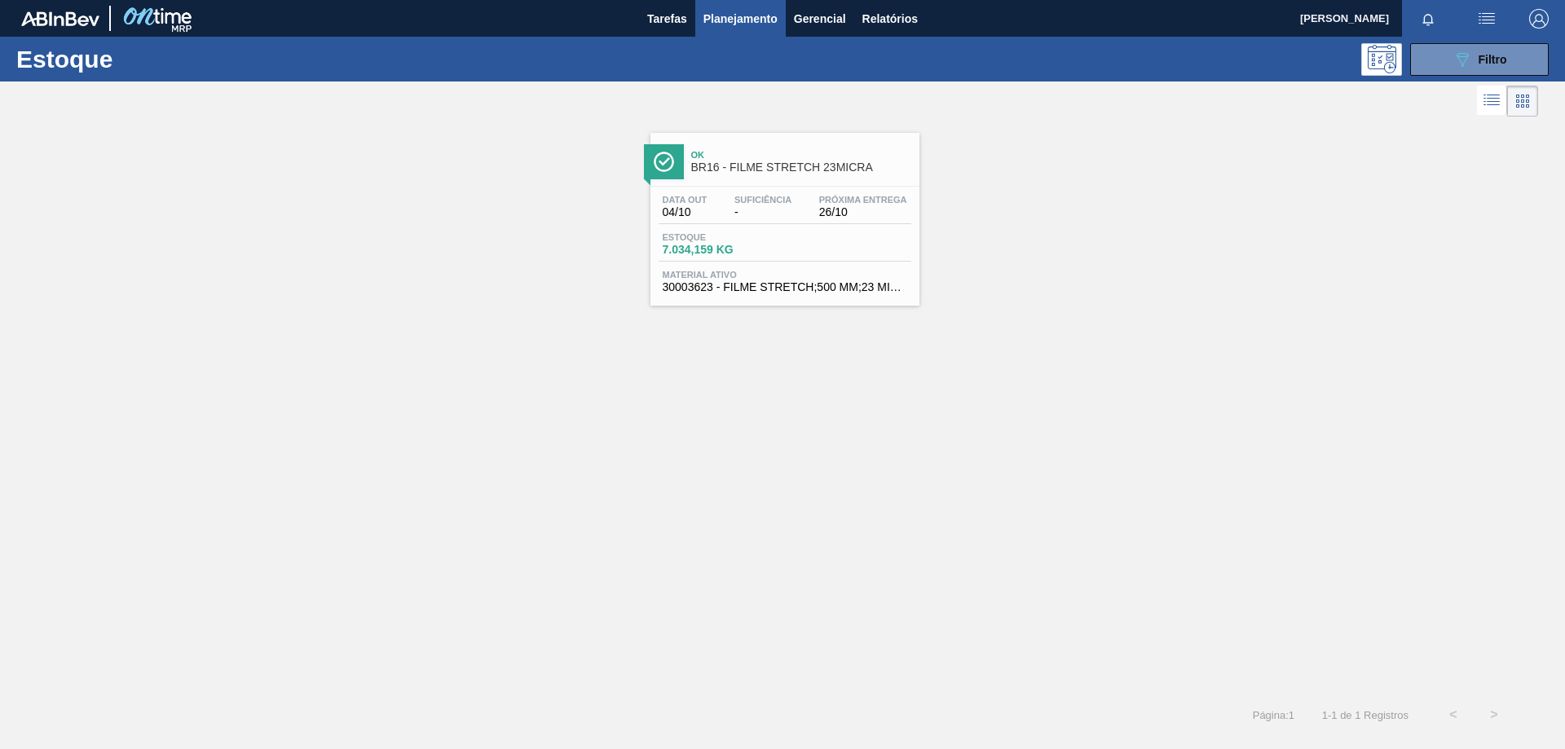
click at [900, 172] on span "BR16 - FILME STRETCH 23MICRA" at bounding box center [801, 167] width 220 height 12
